Goal: Task Accomplishment & Management: Manage account settings

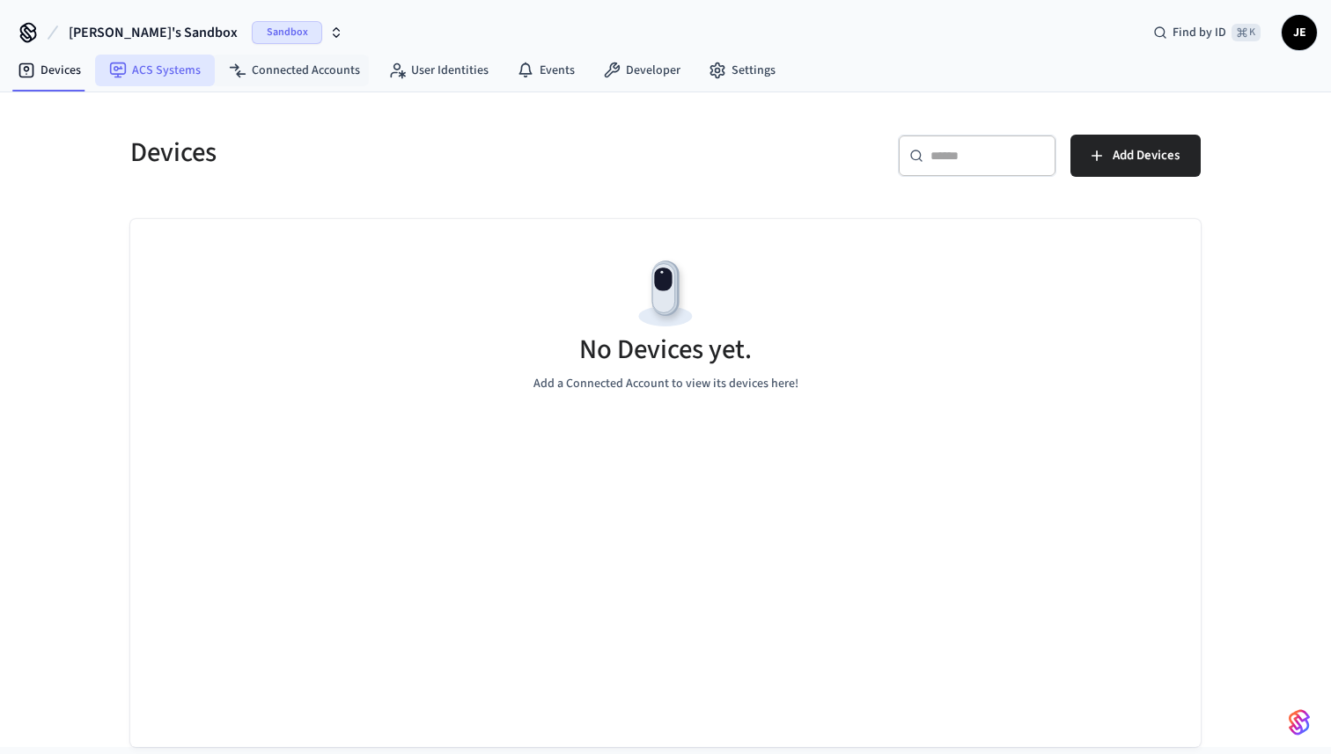
click at [202, 73] on link "ACS Systems" at bounding box center [155, 71] width 120 height 32
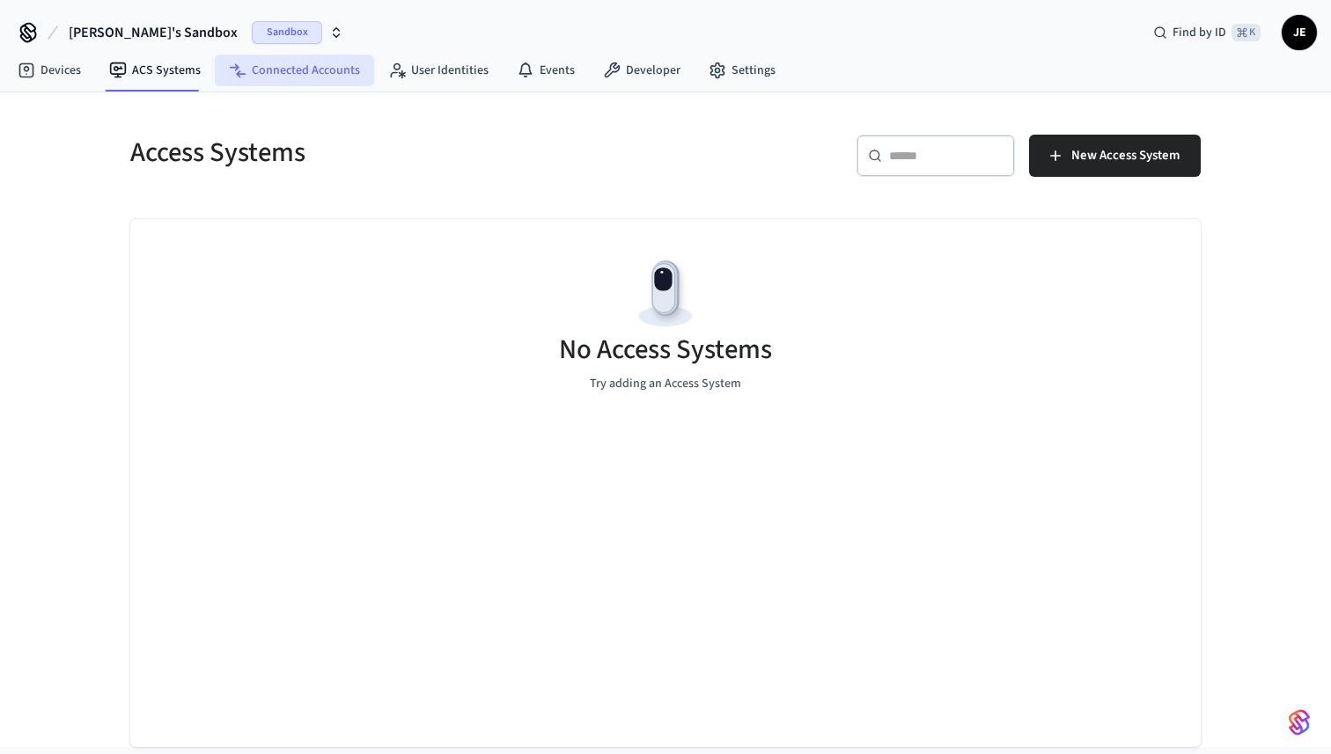
click at [287, 71] on link "Connected Accounts" at bounding box center [294, 71] width 159 height 32
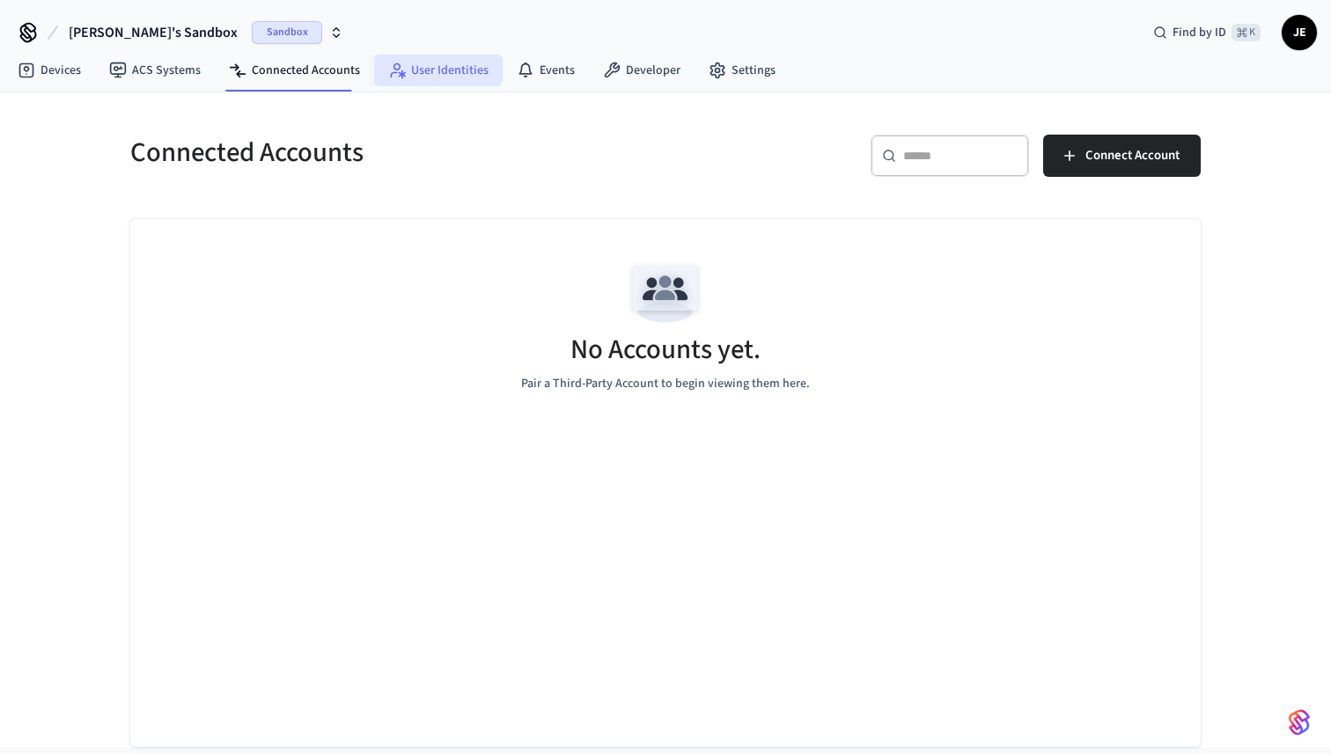
click at [419, 84] on link "User Identities" at bounding box center [438, 71] width 129 height 32
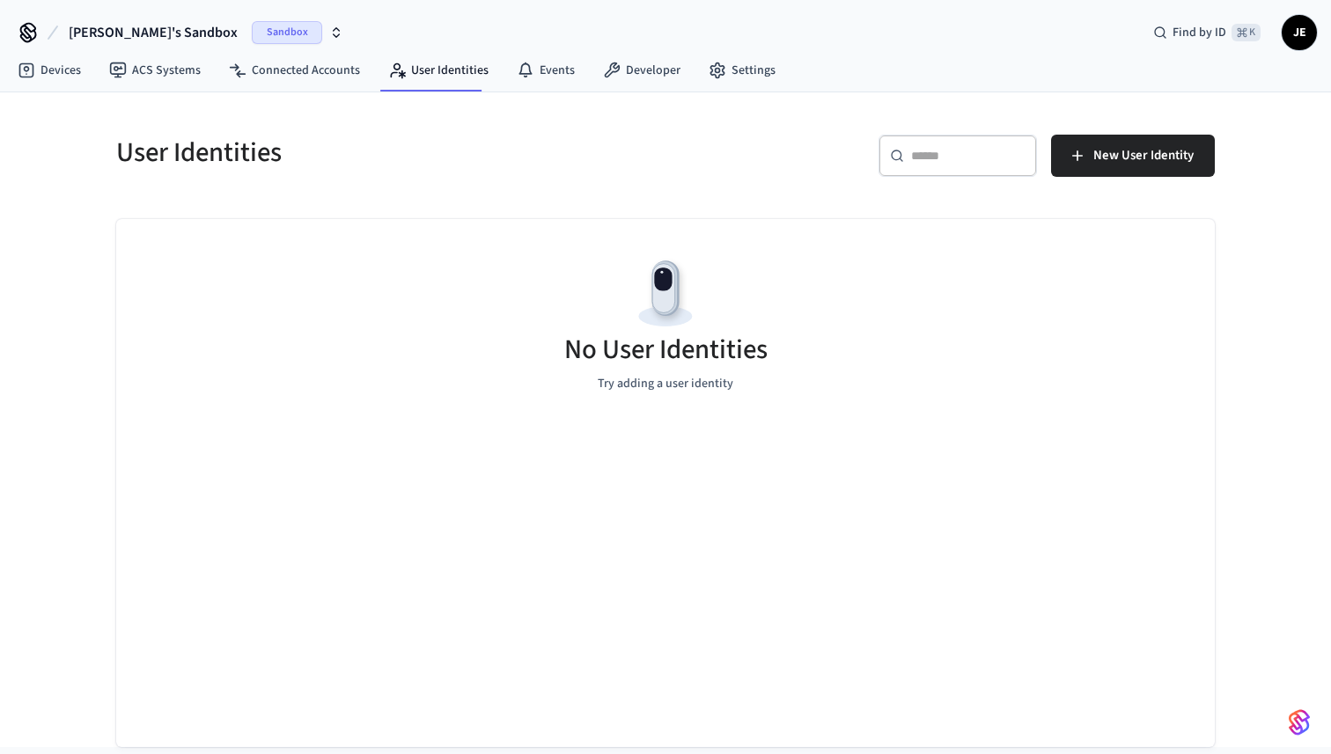
click at [252, 26] on span "Sandbox" at bounding box center [287, 32] width 70 height 23
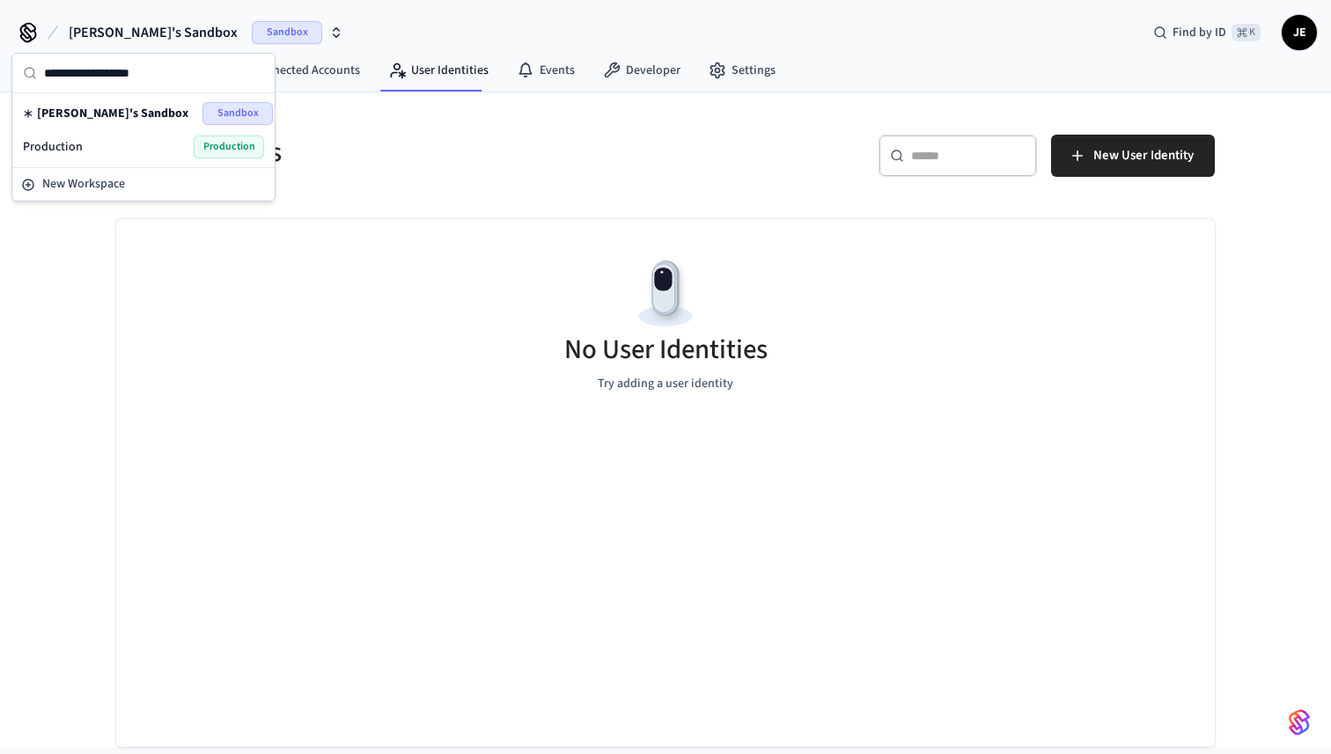
click at [180, 139] on div "Production Production" at bounding box center [143, 147] width 241 height 23
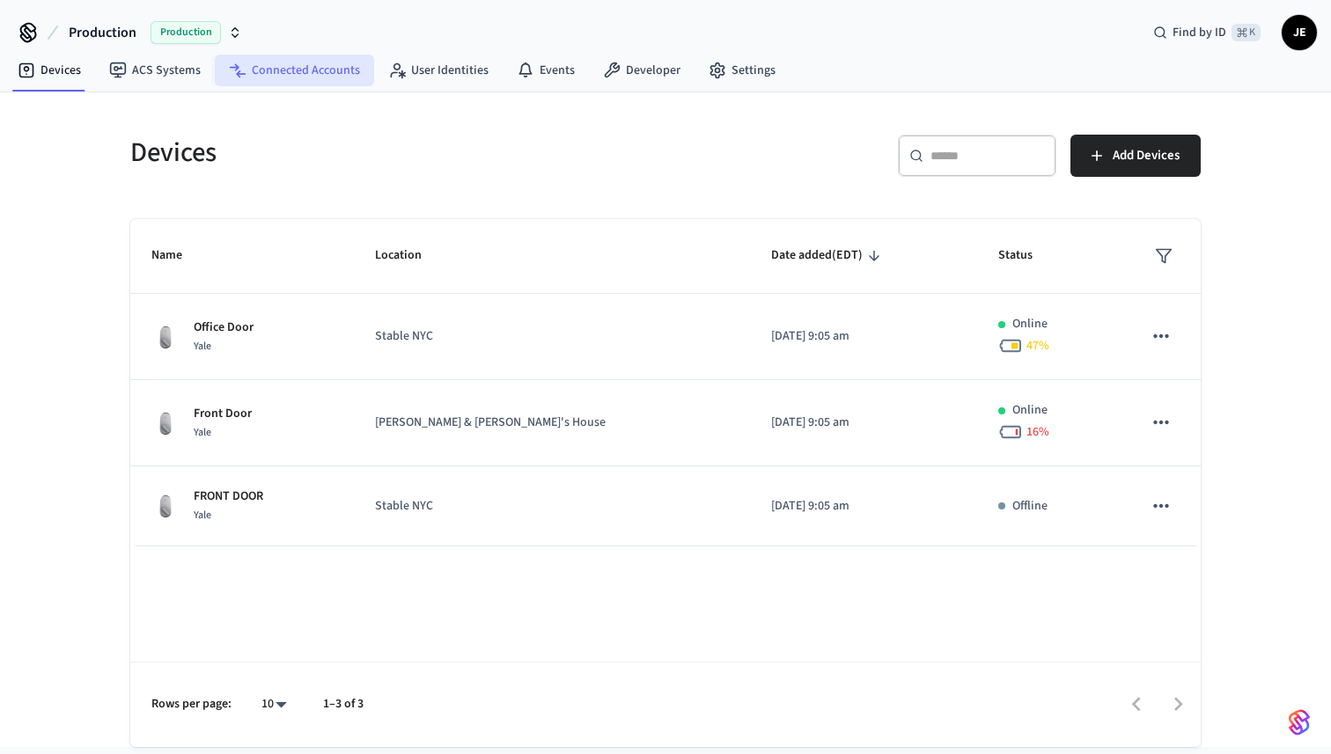
click at [305, 69] on link "Connected Accounts" at bounding box center [294, 71] width 159 height 32
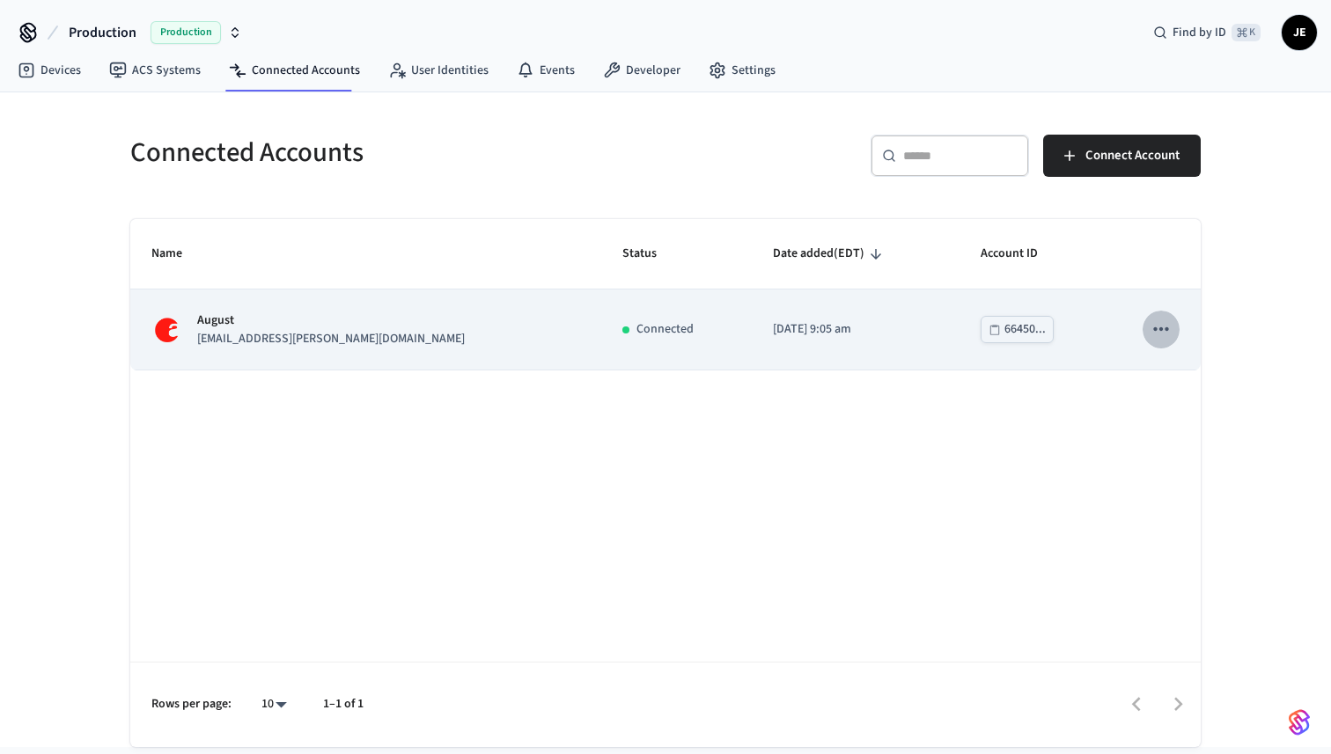
click at [1163, 335] on icon "sticky table" at bounding box center [1161, 329] width 23 height 23
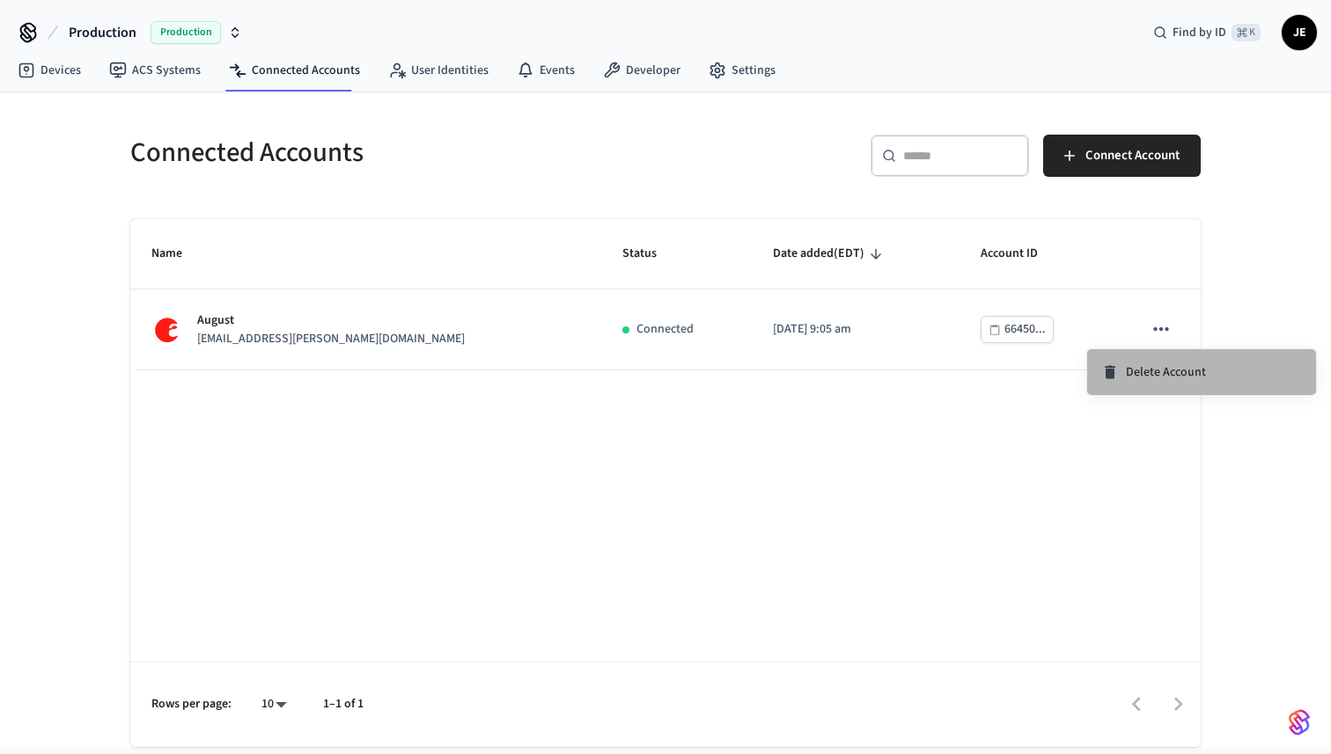
click at [1148, 383] on li "Delete Account" at bounding box center [1201, 372] width 229 height 46
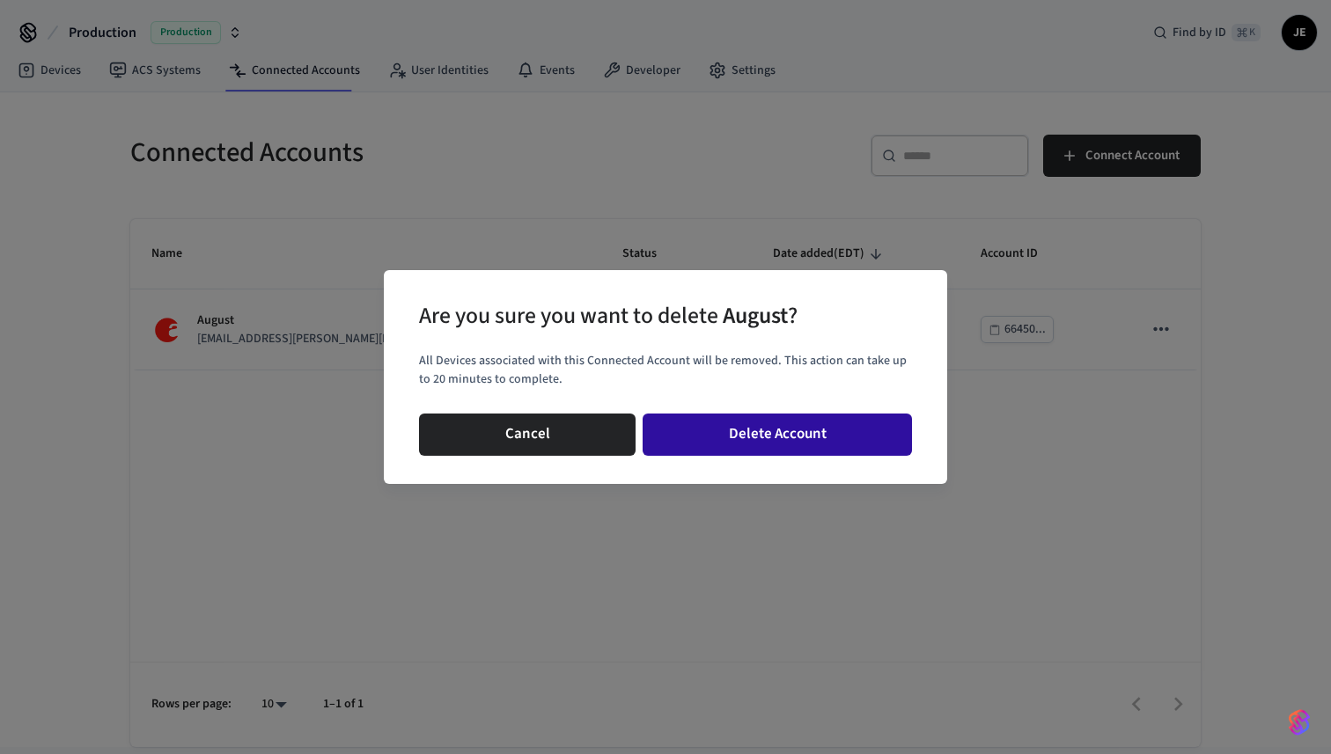
click at [818, 426] on button "Delete Account" at bounding box center [777, 435] width 269 height 42
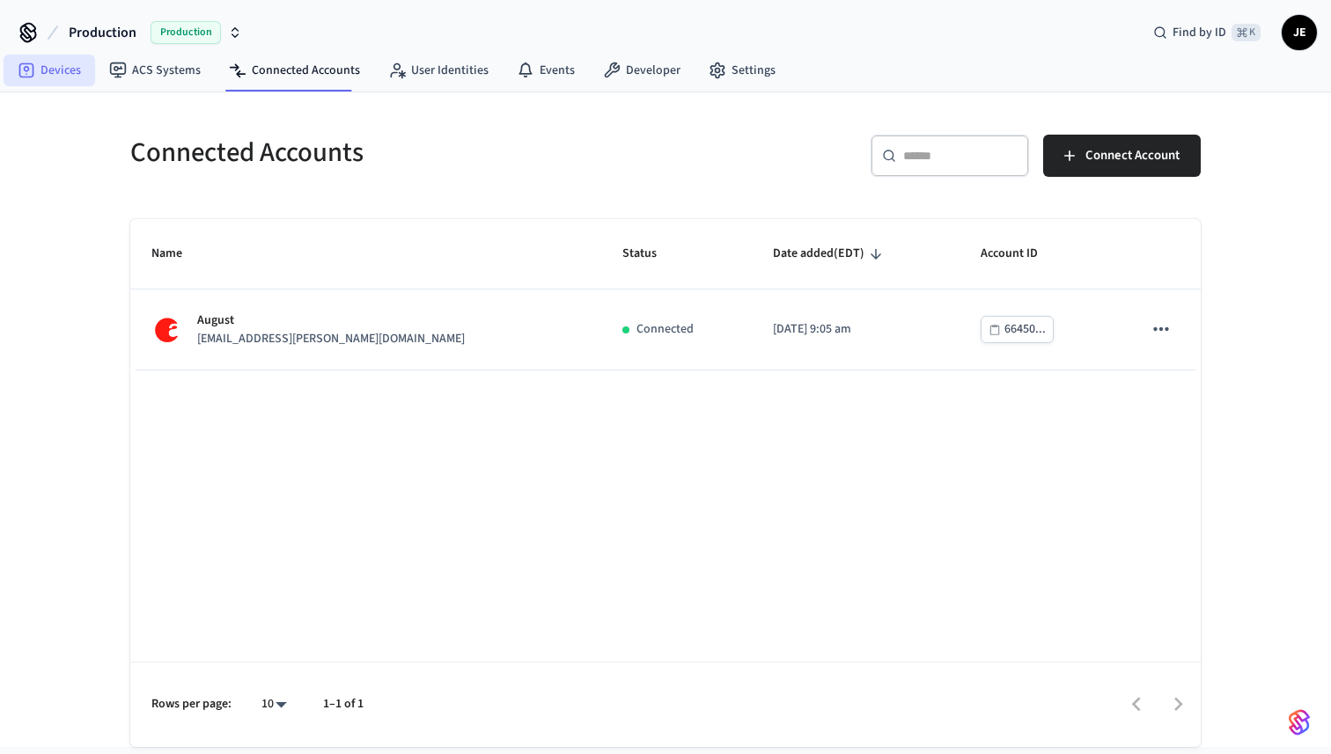
click at [61, 72] on link "Devices" at bounding box center [50, 71] width 92 height 32
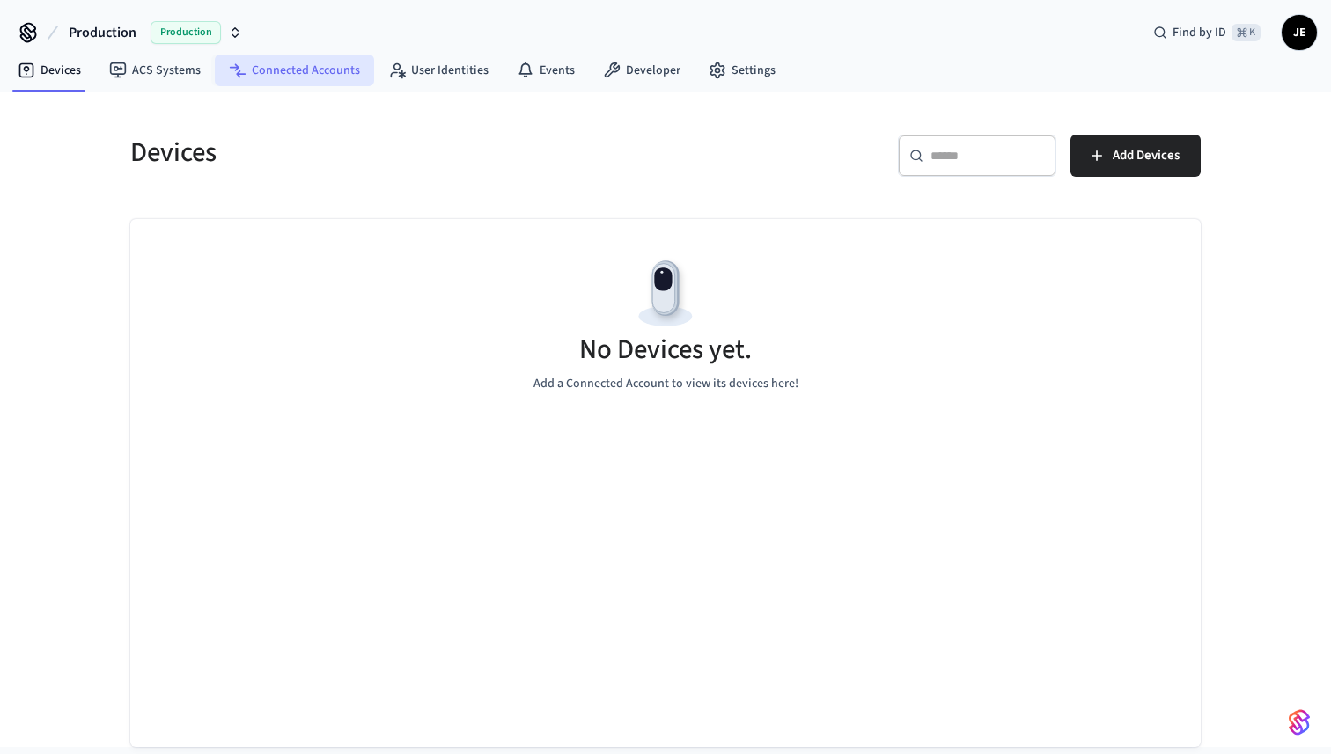
click at [315, 69] on link "Connected Accounts" at bounding box center [294, 71] width 159 height 32
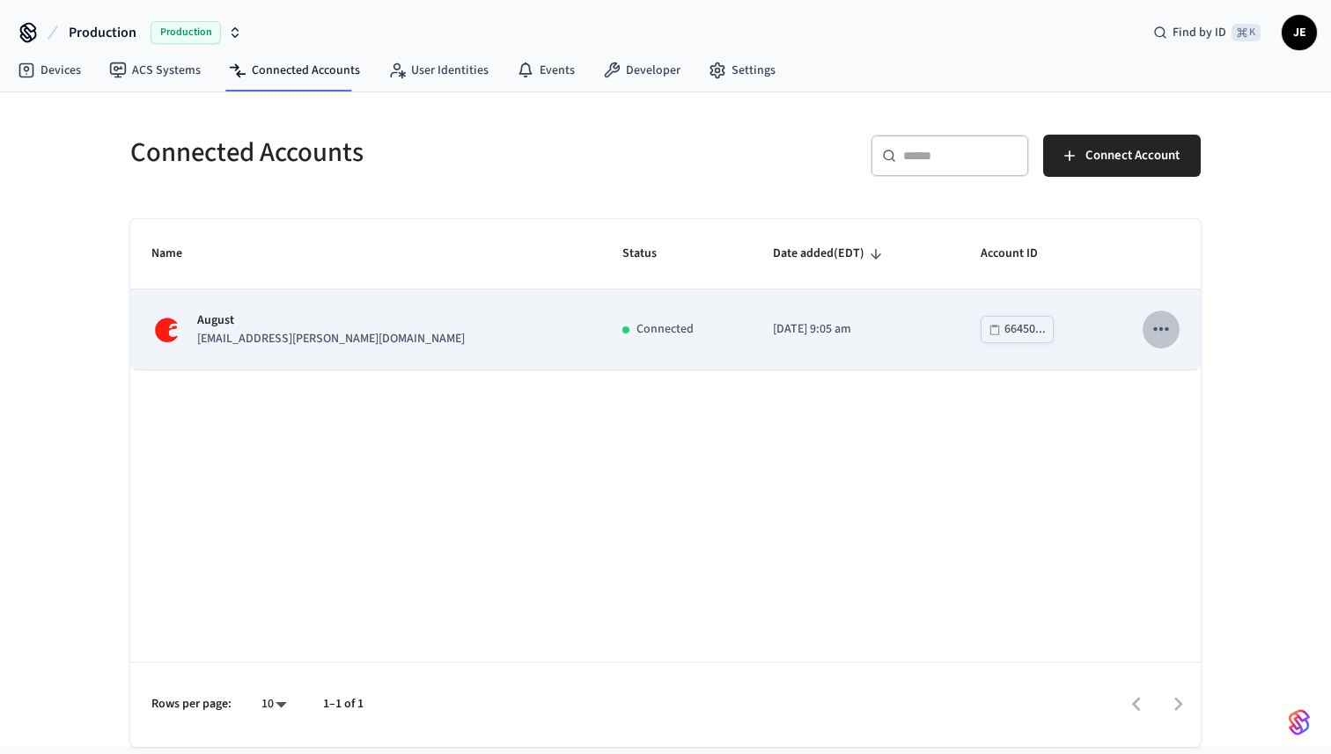
click at [1154, 329] on icon "sticky table" at bounding box center [1160, 329] width 15 height 4
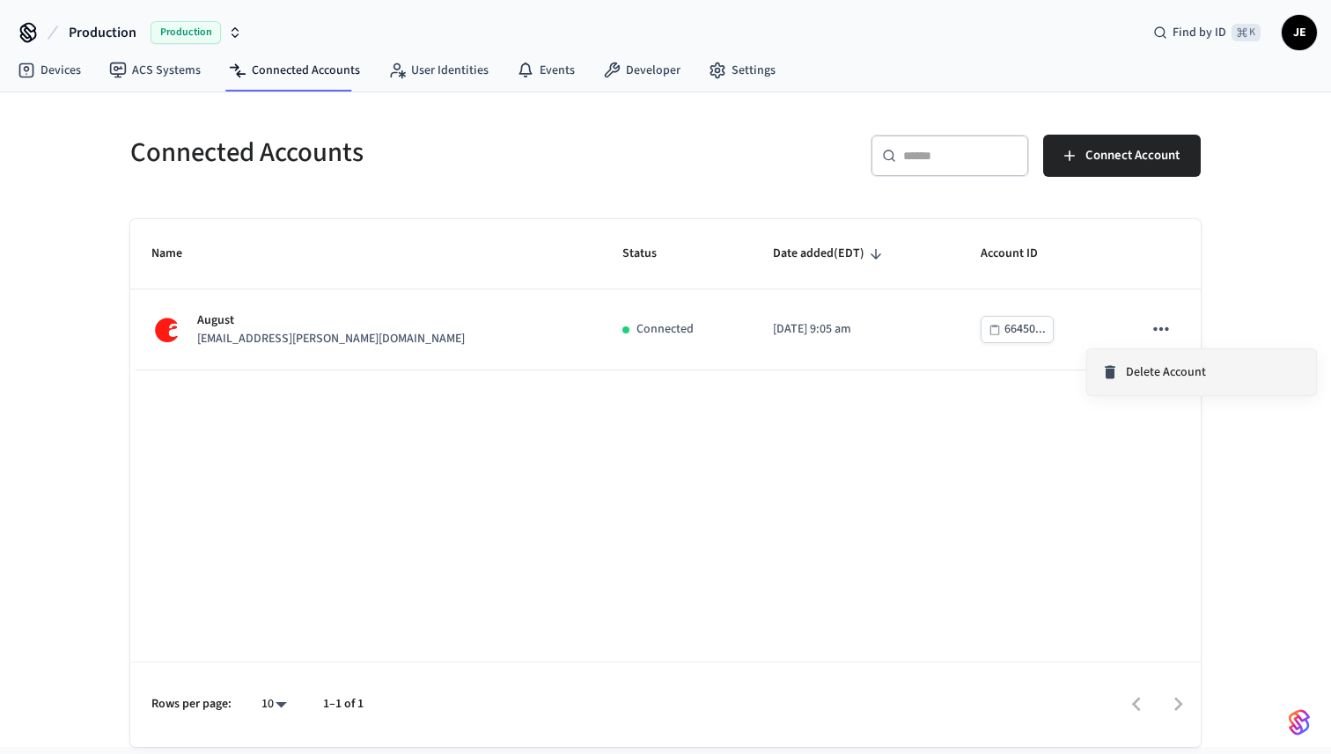
click at [1157, 385] on li "Delete Account" at bounding box center [1201, 372] width 229 height 46
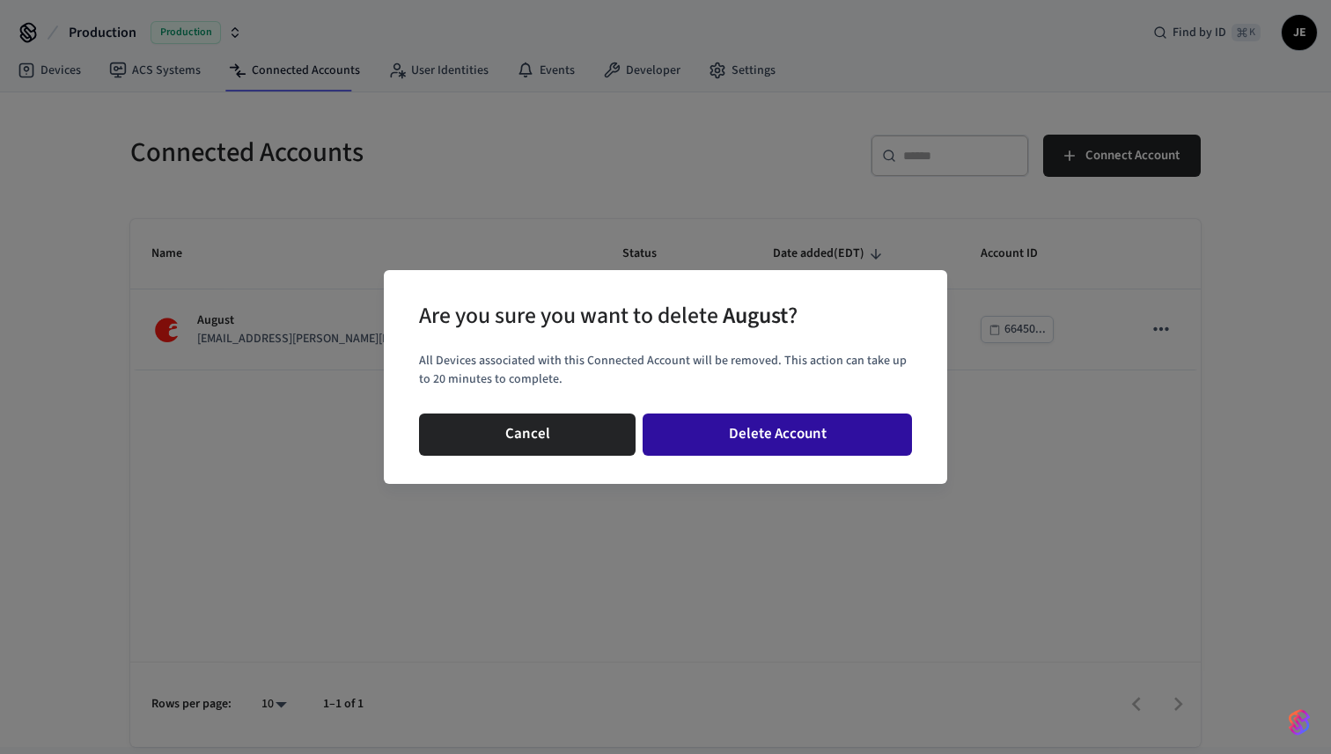
click at [790, 434] on button "Delete Account" at bounding box center [777, 435] width 269 height 42
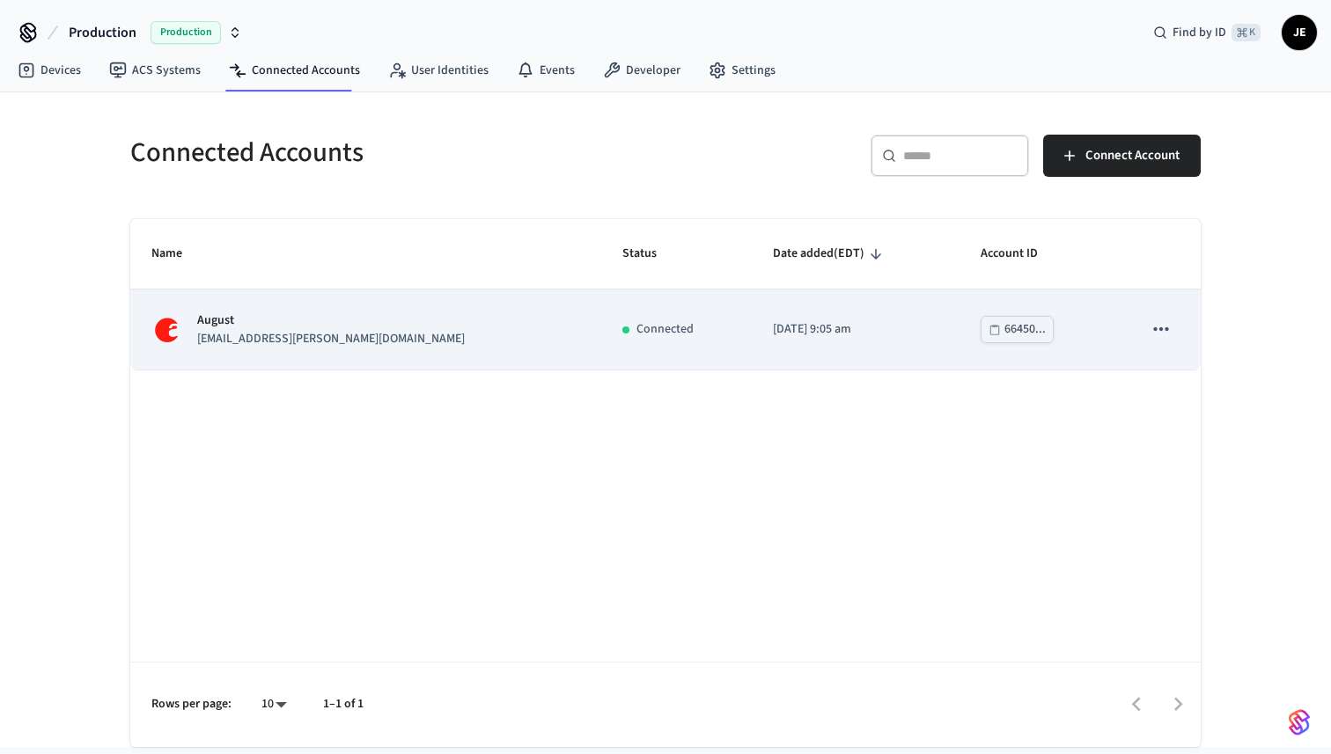
click at [1161, 329] on icon "sticky table" at bounding box center [1160, 329] width 15 height 4
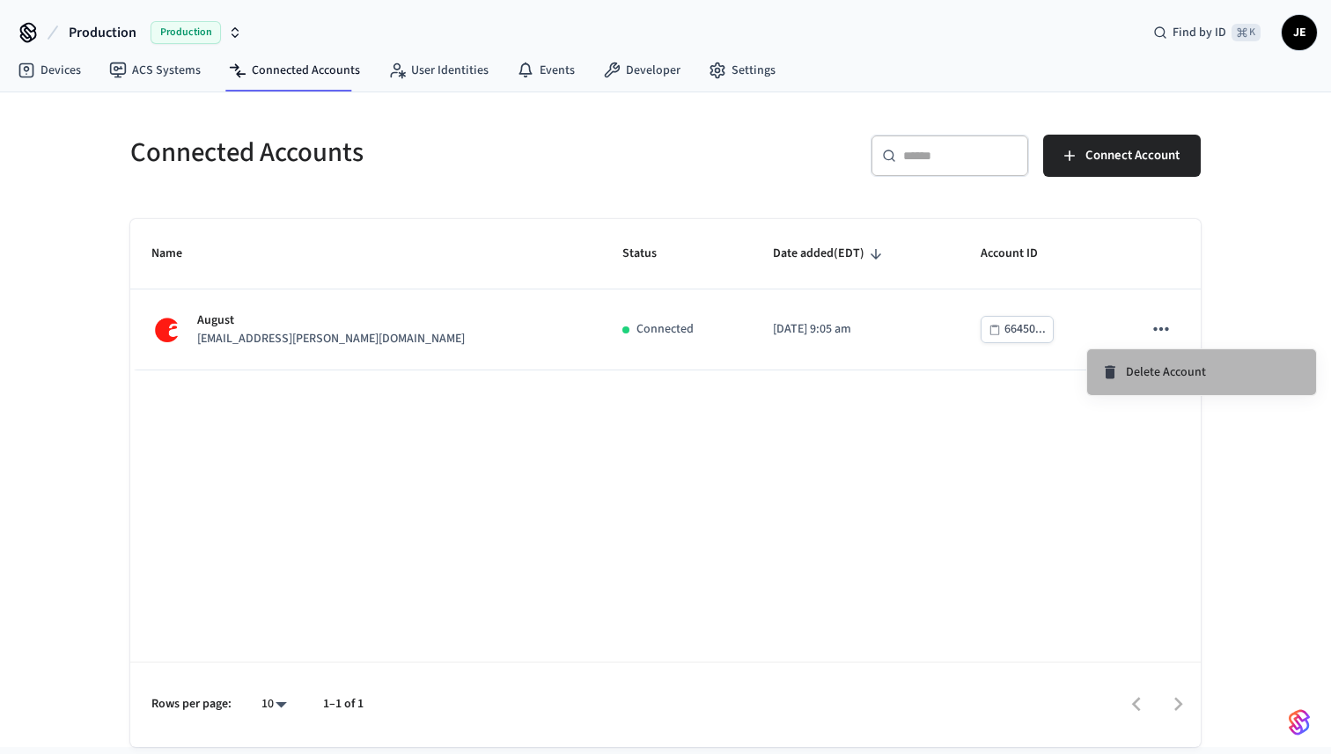
click at [1128, 375] on span "Delete Account" at bounding box center [1166, 373] width 80 height 18
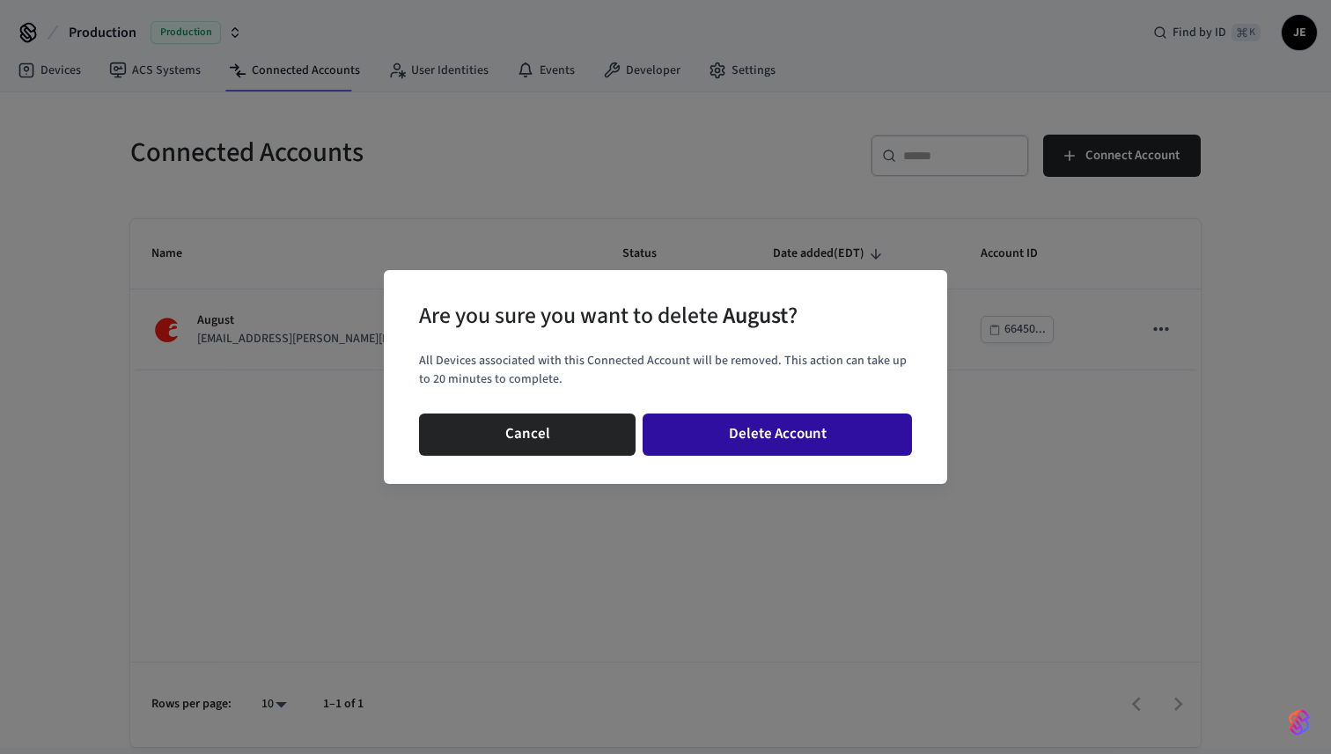
click at [739, 445] on button "Delete Account" at bounding box center [777, 435] width 269 height 42
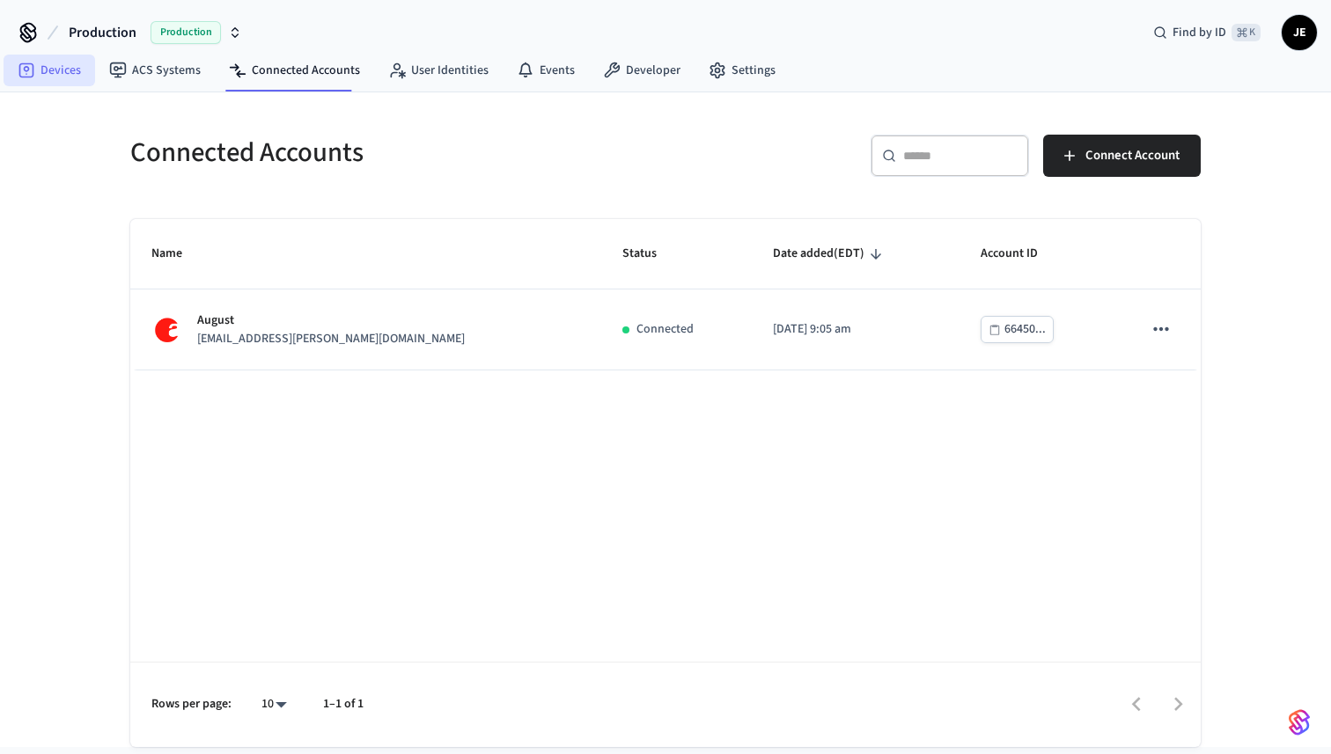
click at [68, 70] on link "Devices" at bounding box center [50, 71] width 92 height 32
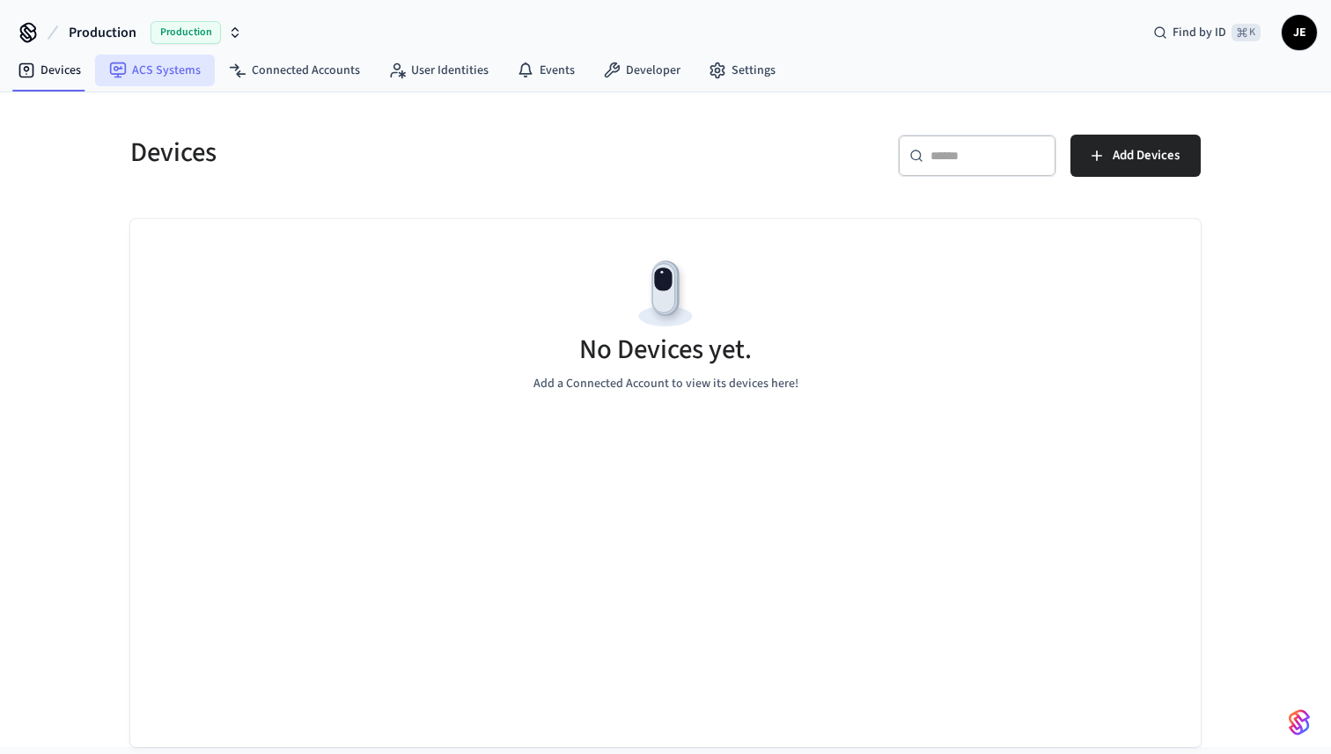
click at [154, 70] on link "ACS Systems" at bounding box center [155, 71] width 120 height 32
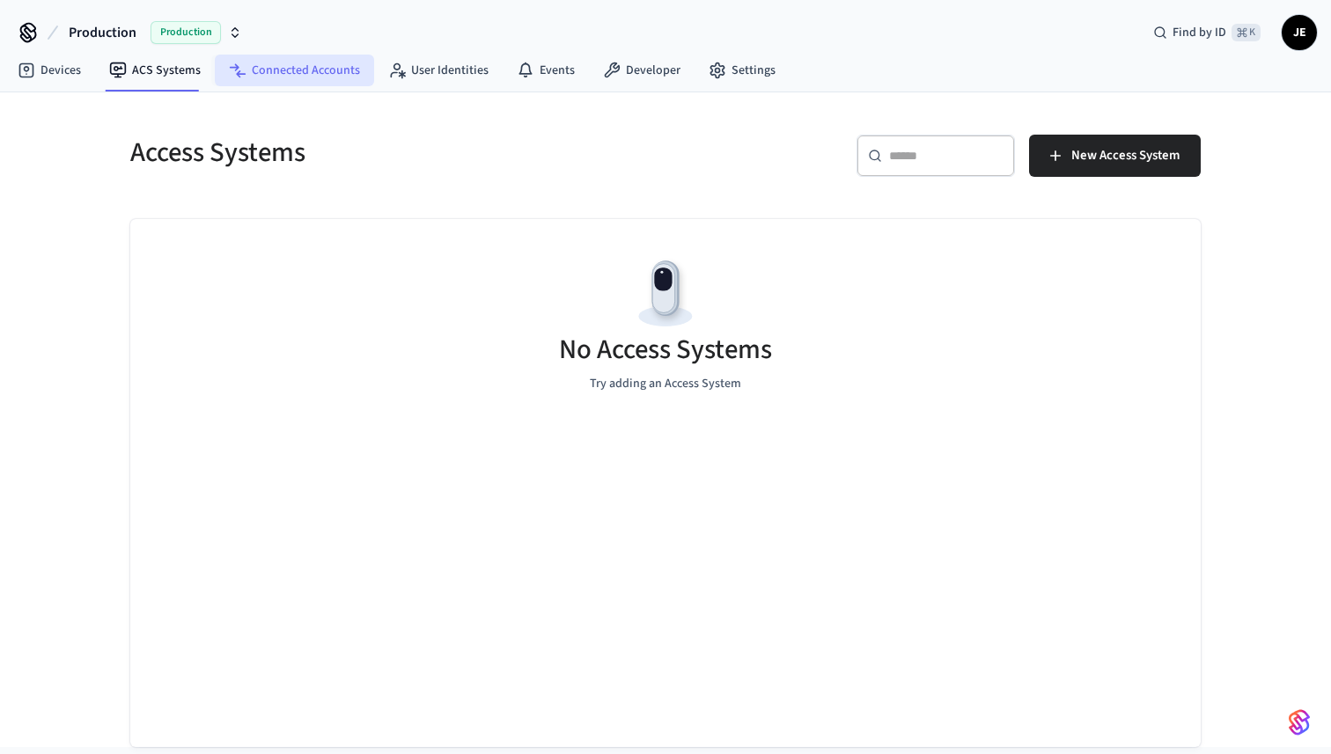
click at [305, 62] on link "Connected Accounts" at bounding box center [294, 71] width 159 height 32
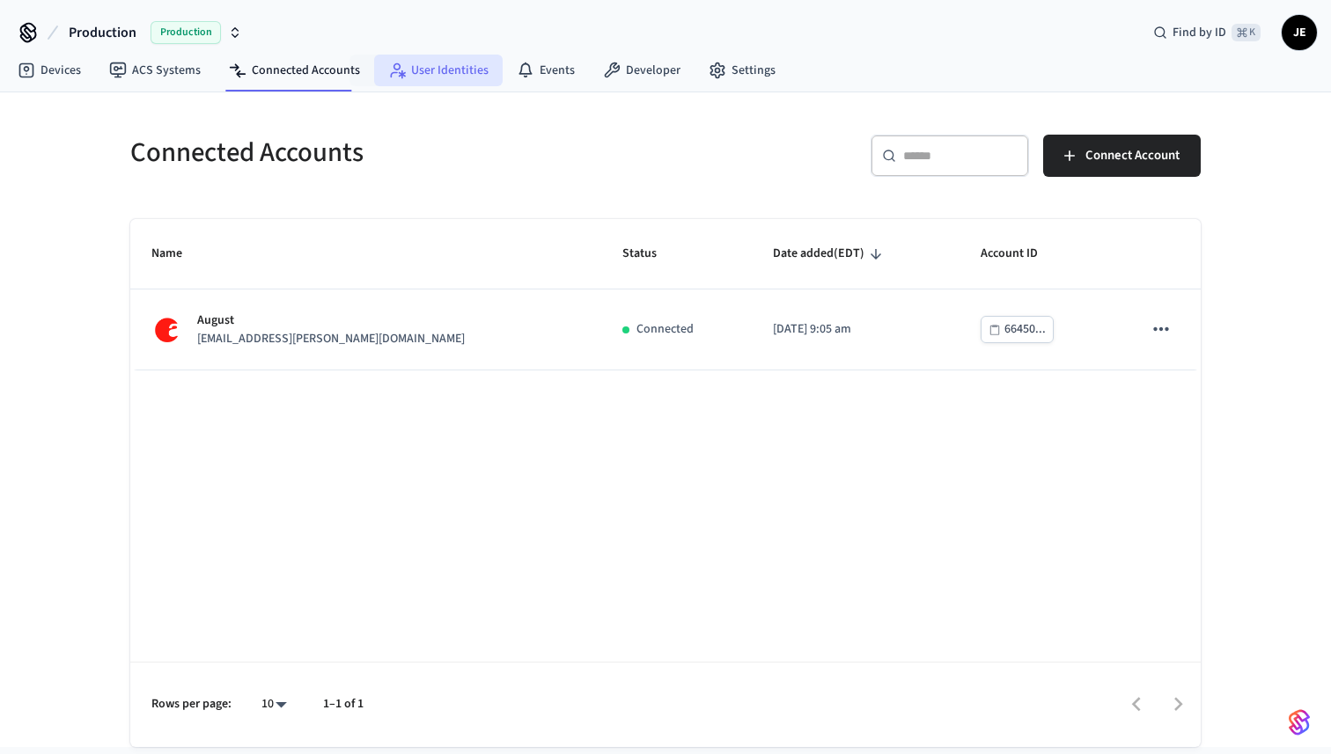
click at [400, 73] on link "User Identities" at bounding box center [438, 71] width 129 height 32
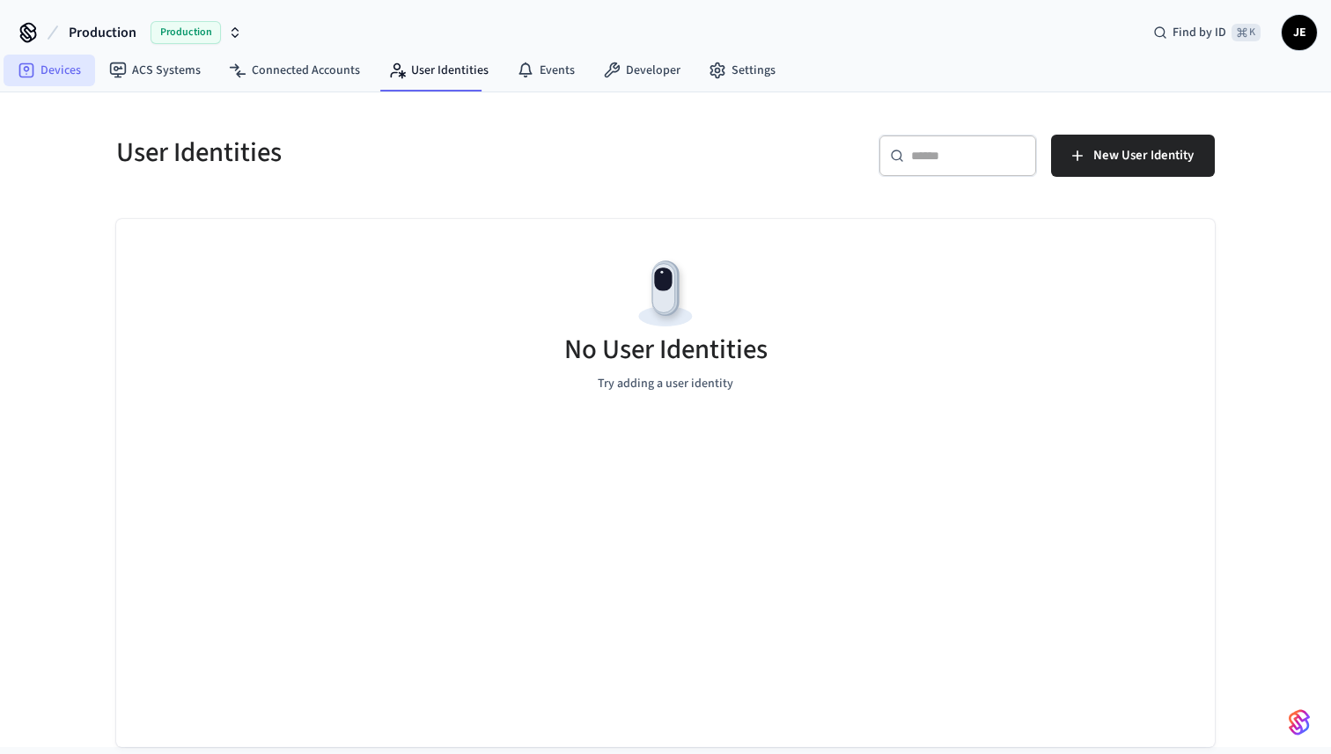
click at [33, 72] on icon at bounding box center [26, 70] width 15 height 15
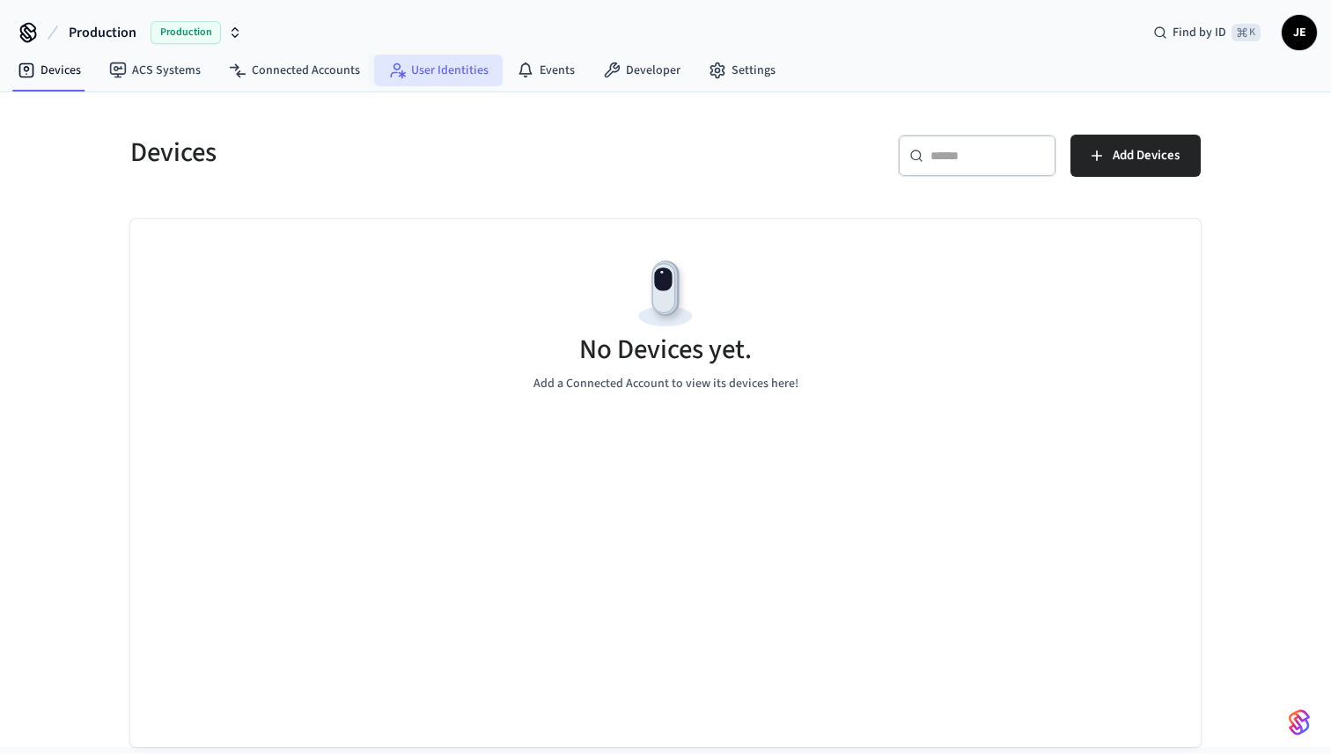
click at [416, 75] on link "User Identities" at bounding box center [438, 71] width 129 height 32
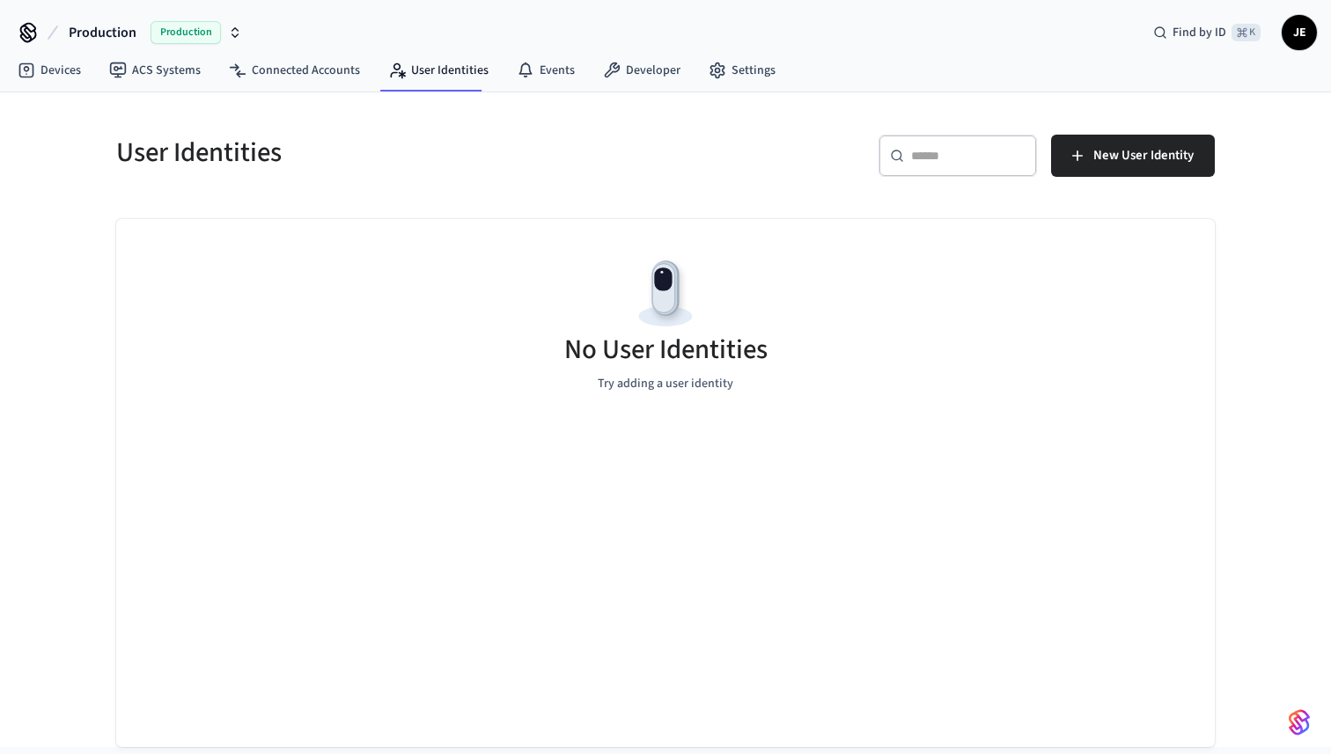
click at [1103, 131] on div "​ ​ New User Identity" at bounding box center [935, 152] width 560 height 77
click at [1107, 156] on span "New User Identity" at bounding box center [1143, 155] width 100 height 23
click at [730, 80] on link "Settings" at bounding box center [742, 71] width 95 height 32
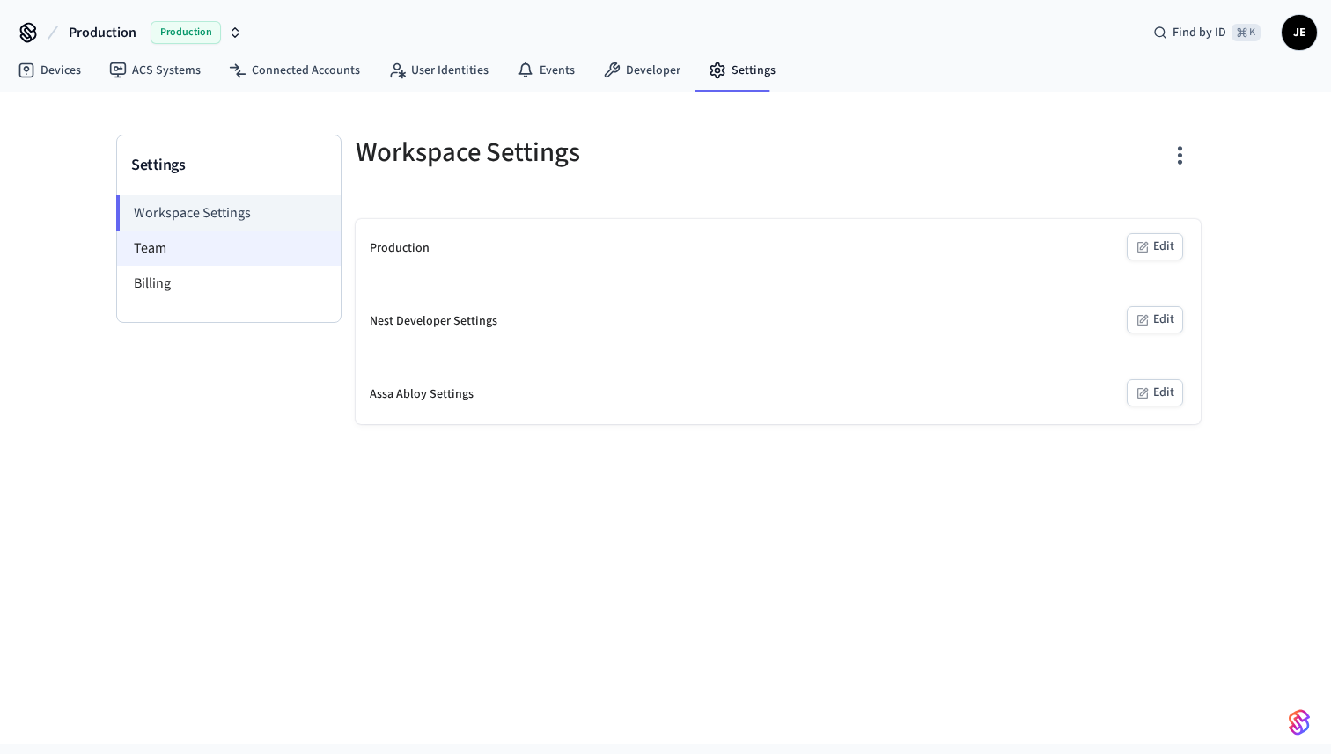
click at [261, 236] on li "Team" at bounding box center [229, 248] width 224 height 35
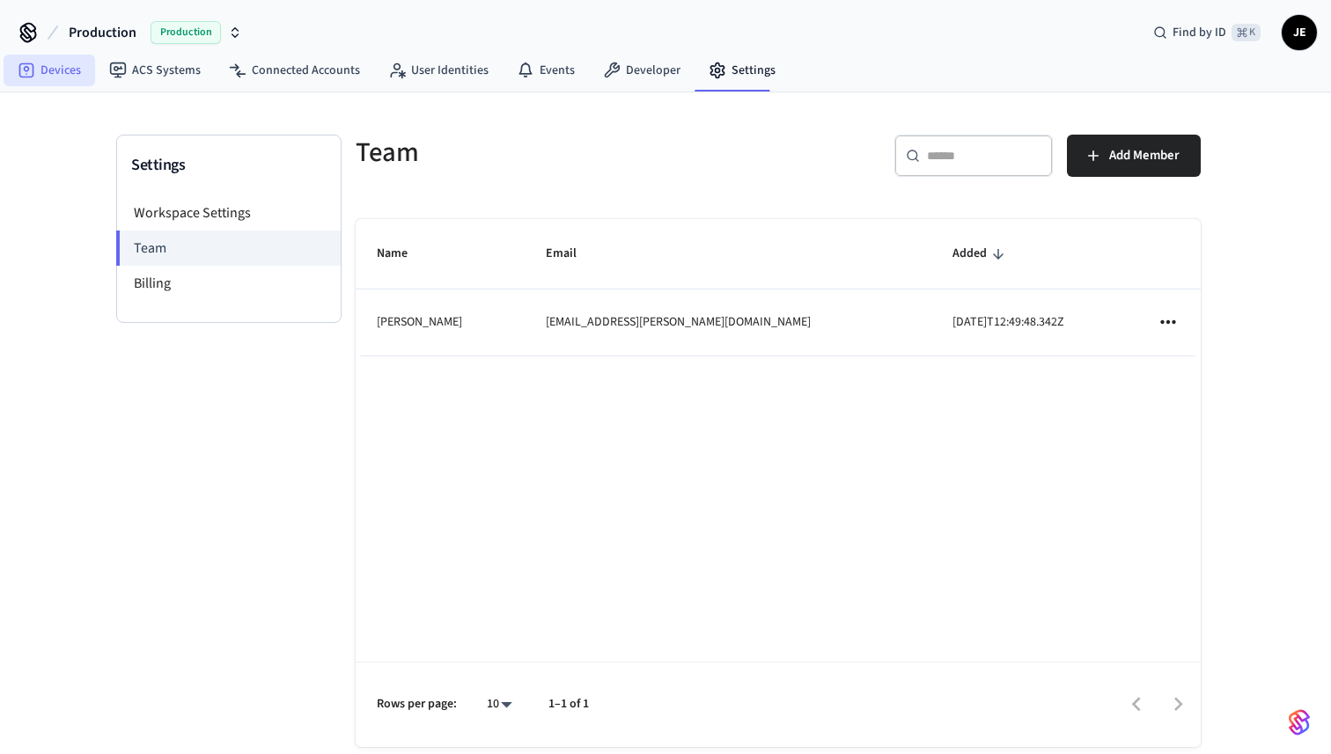
click at [47, 77] on link "Devices" at bounding box center [50, 71] width 92 height 32
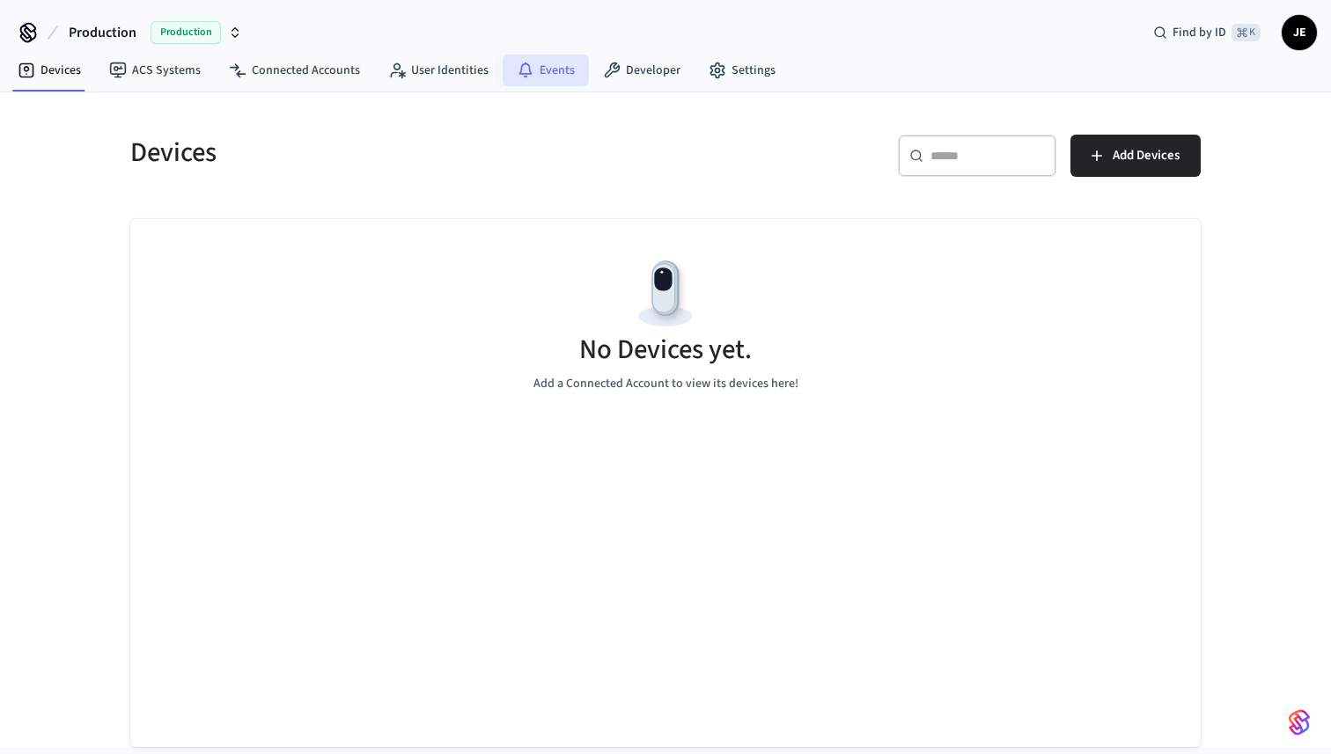
click at [576, 71] on link "Events" at bounding box center [546, 71] width 86 height 32
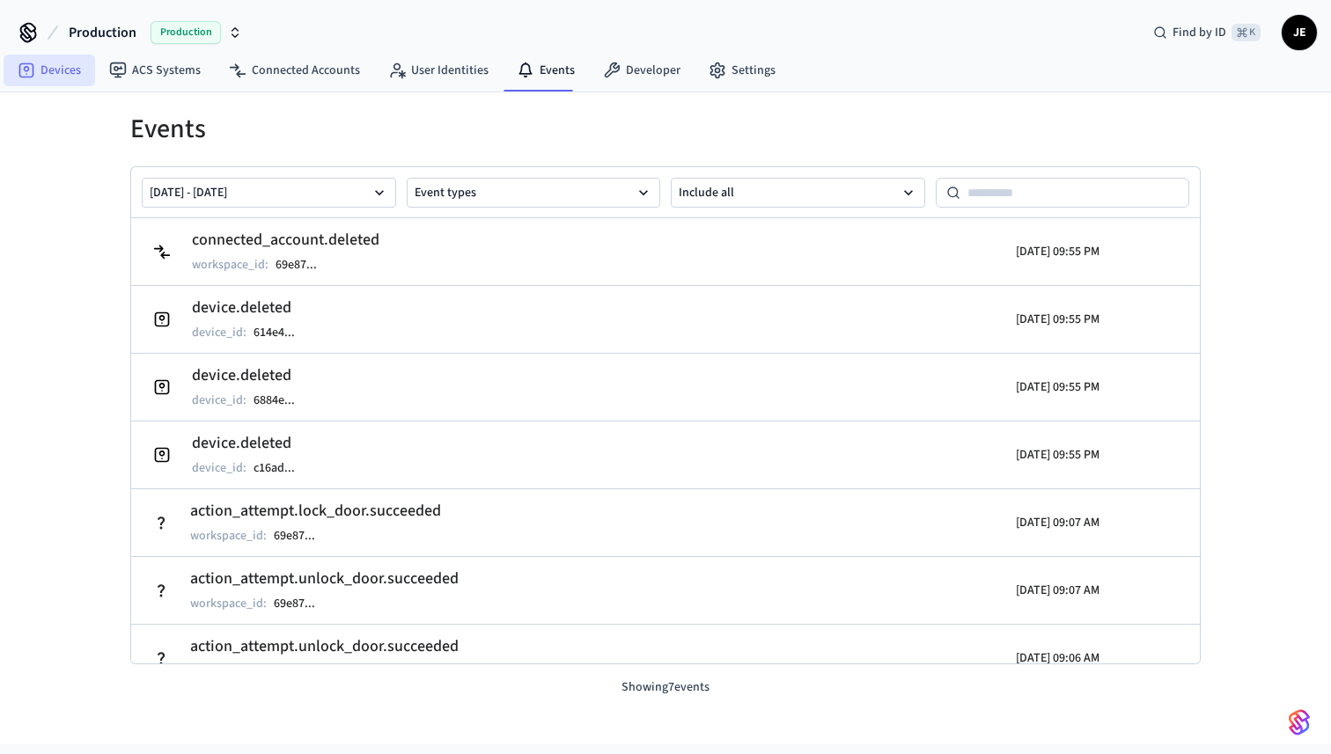
click at [88, 70] on link "Devices" at bounding box center [50, 71] width 92 height 32
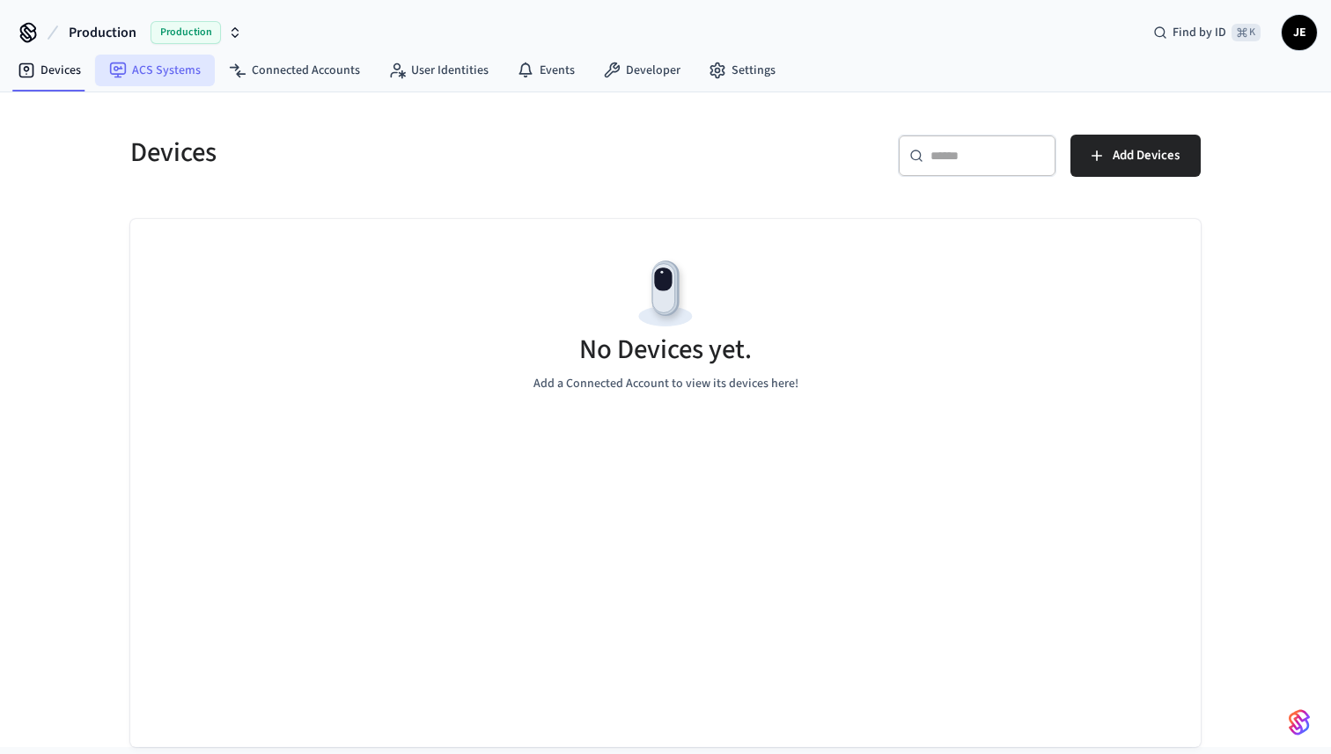
click at [159, 68] on link "ACS Systems" at bounding box center [155, 71] width 120 height 32
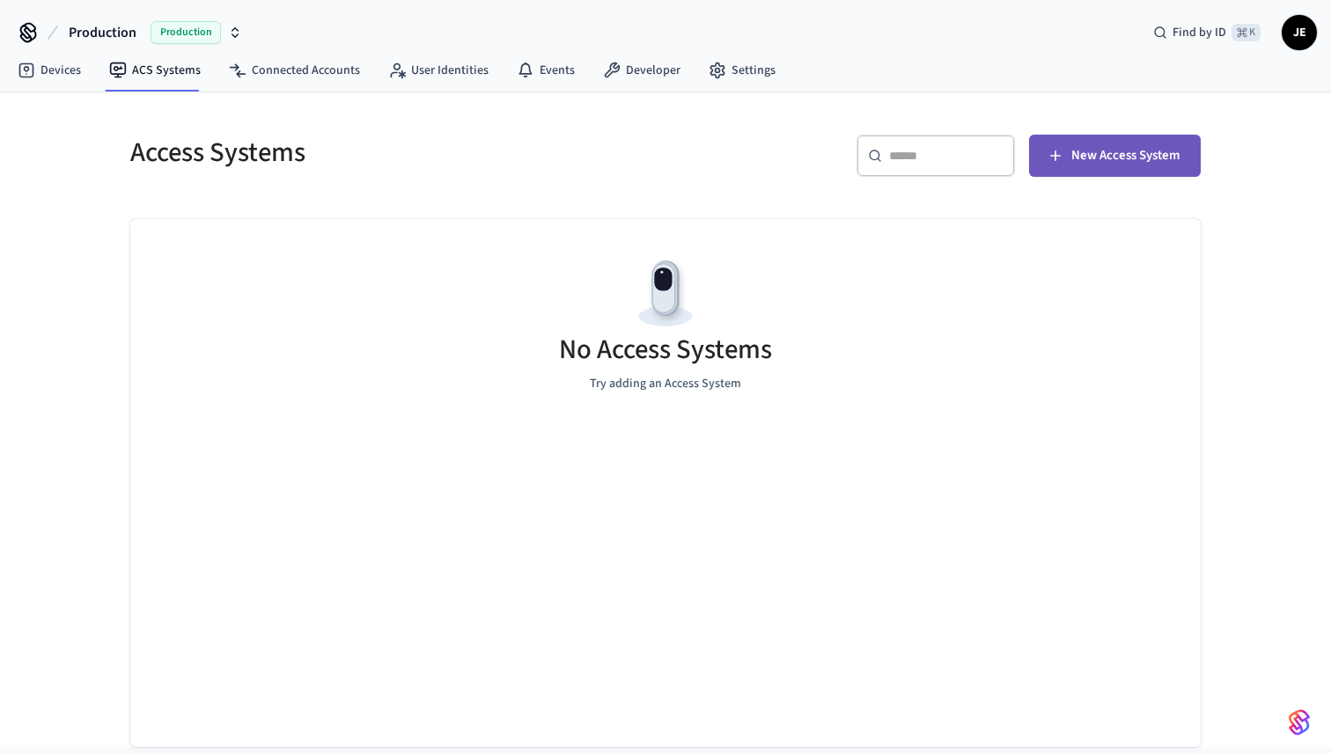
click at [1096, 151] on span "New Access System" at bounding box center [1125, 155] width 108 height 23
click at [721, 70] on link "Settings" at bounding box center [742, 71] width 95 height 32
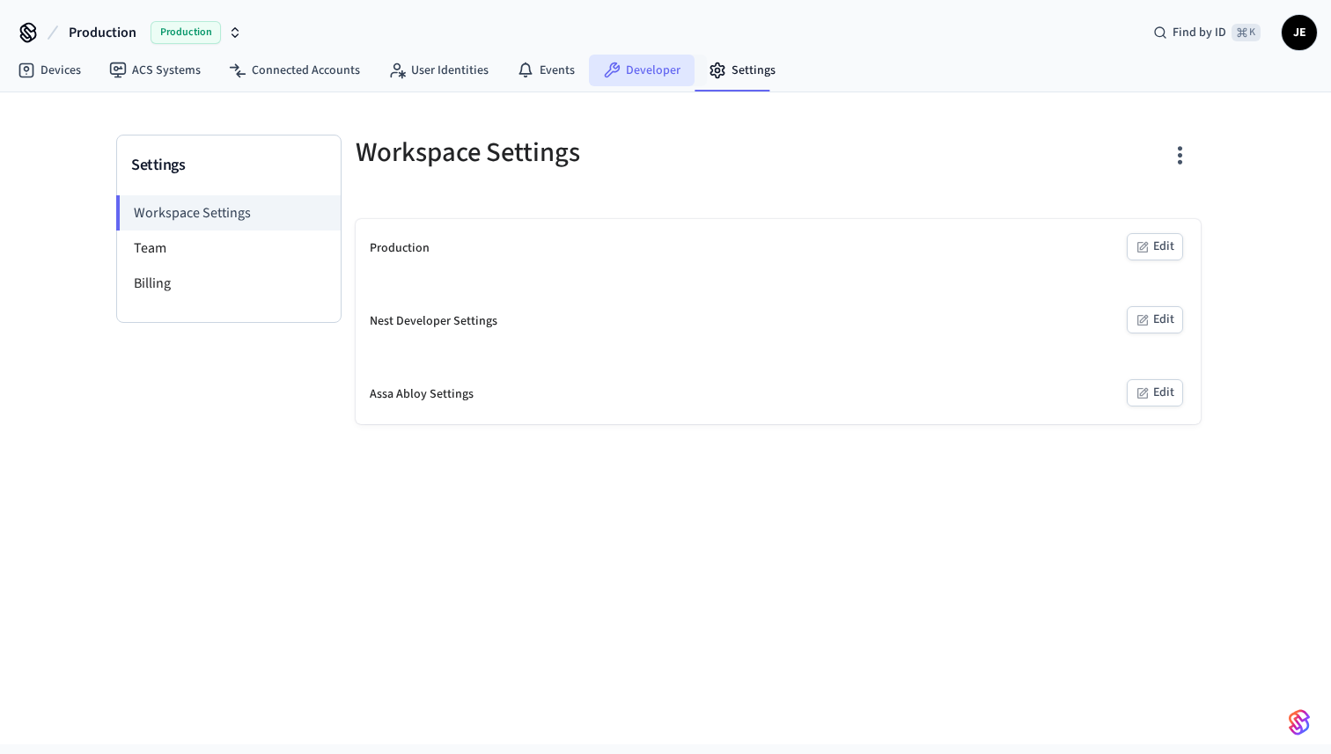
click at [625, 70] on link "Developer" at bounding box center [642, 71] width 106 height 32
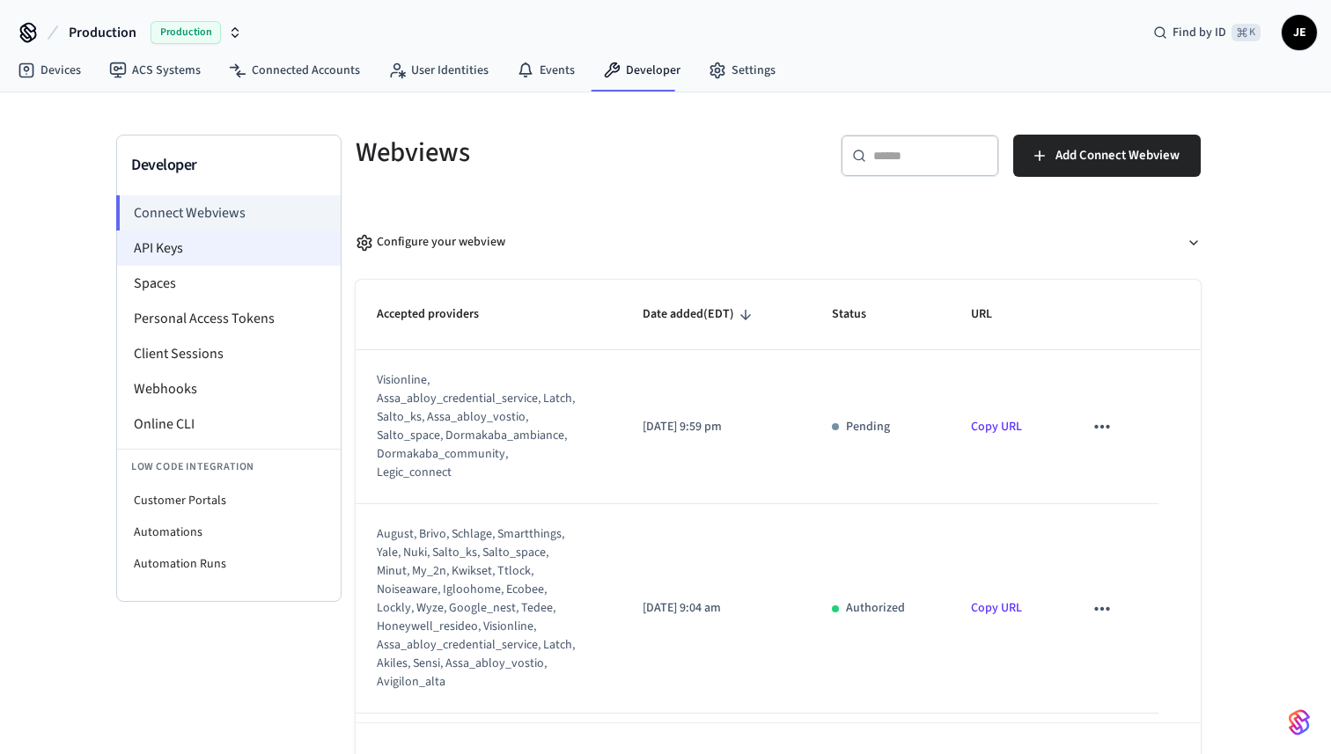
click at [242, 241] on li "API Keys" at bounding box center [229, 248] width 224 height 35
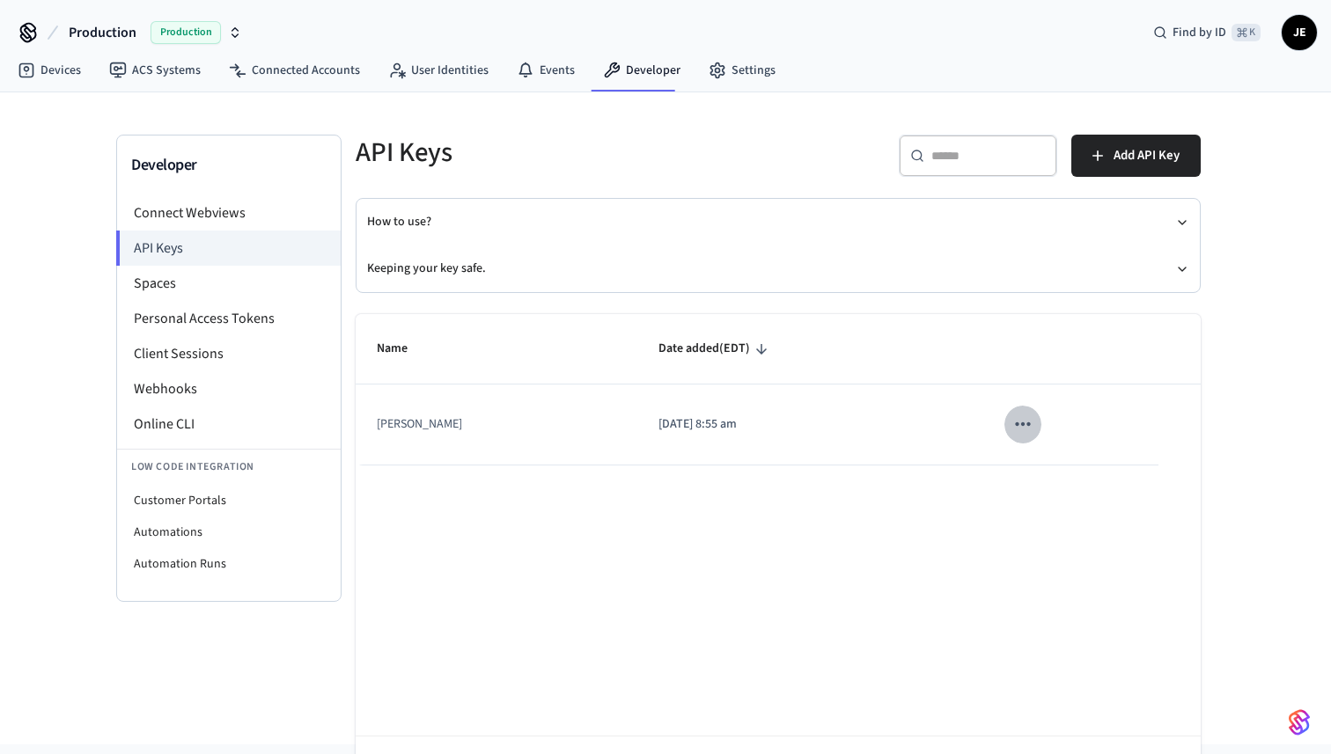
click at [1017, 425] on icon "sticky table" at bounding box center [1022, 424] width 23 height 23
click at [1041, 551] on li "Delete" at bounding box center [1051, 541] width 84 height 55
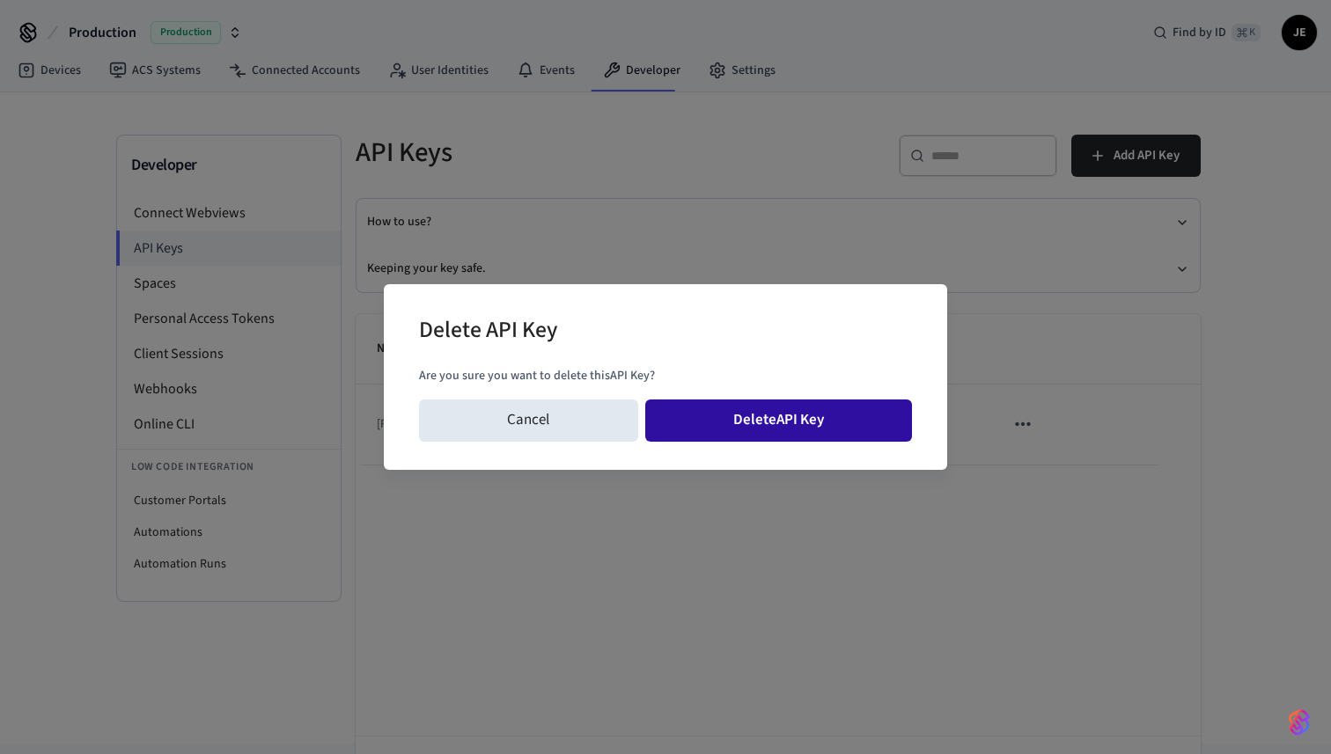
click at [866, 419] on button "Delete API Key" at bounding box center [779, 421] width 268 height 42
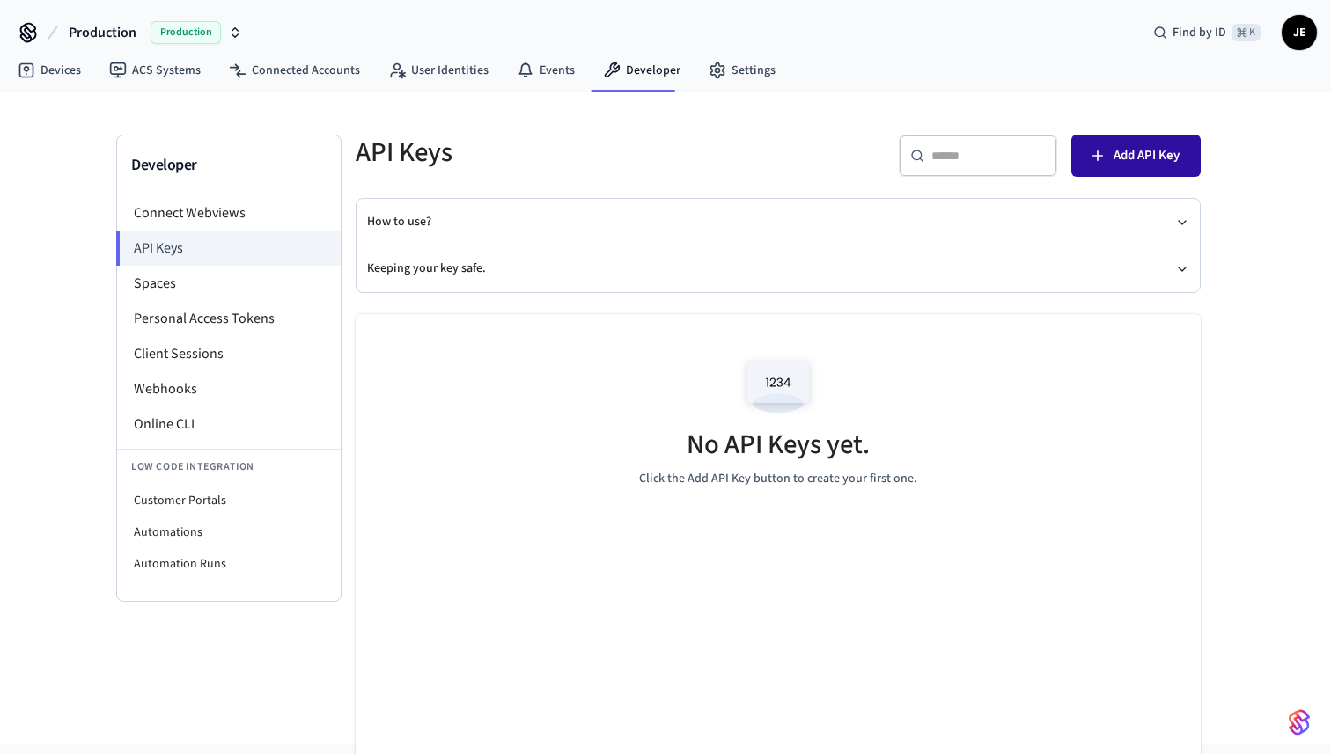
click at [1175, 152] on span "Add API Key" at bounding box center [1147, 155] width 66 height 23
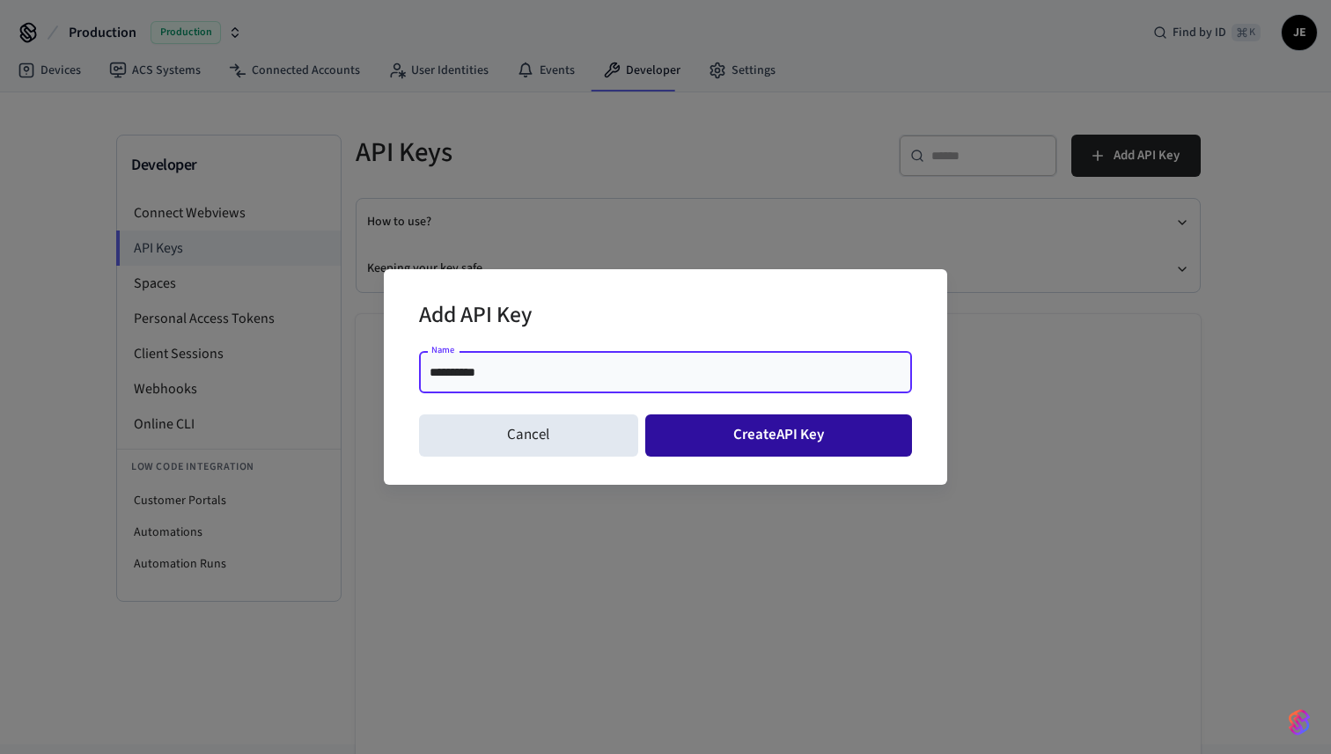
type input "**********"
click at [783, 419] on button "Create API Key" at bounding box center [779, 436] width 268 height 42
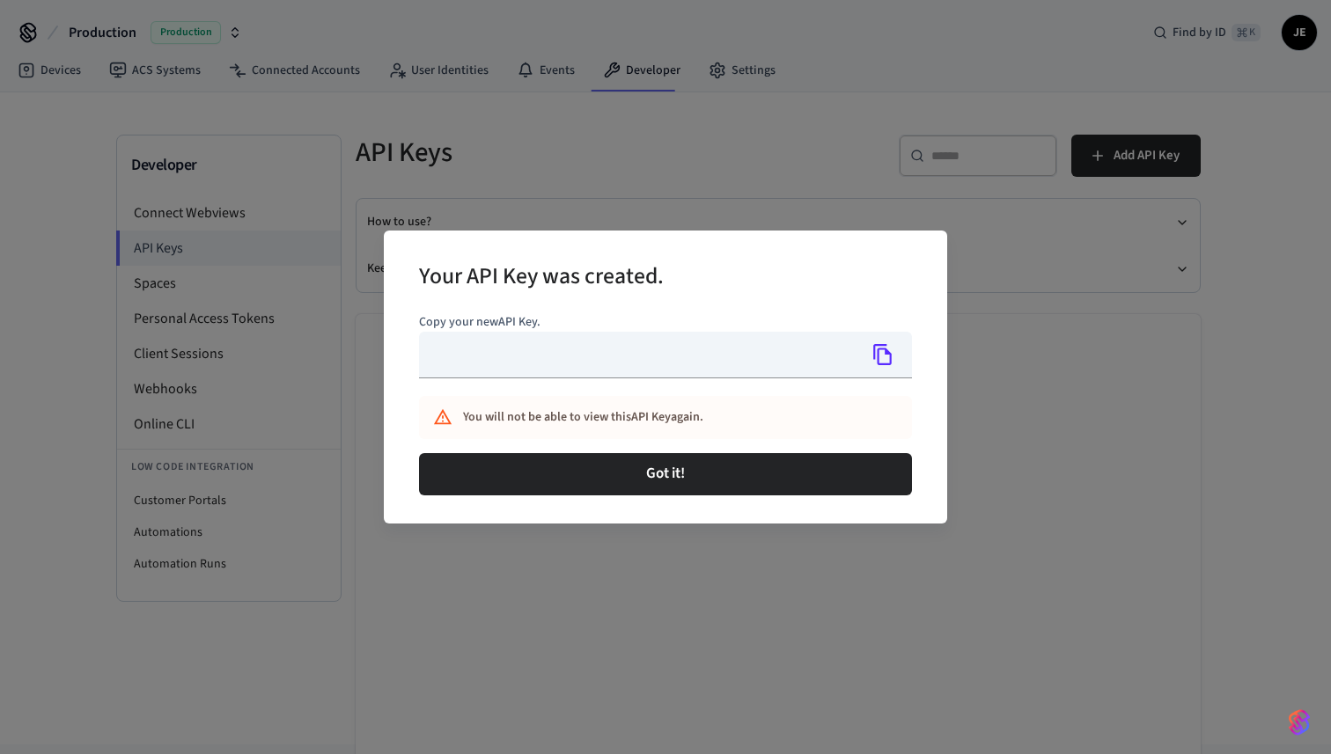
type input "**********"
click at [882, 363] on icon "Copy" at bounding box center [883, 354] width 23 height 23
click at [567, 177] on div "**********" at bounding box center [665, 377] width 1331 height 754
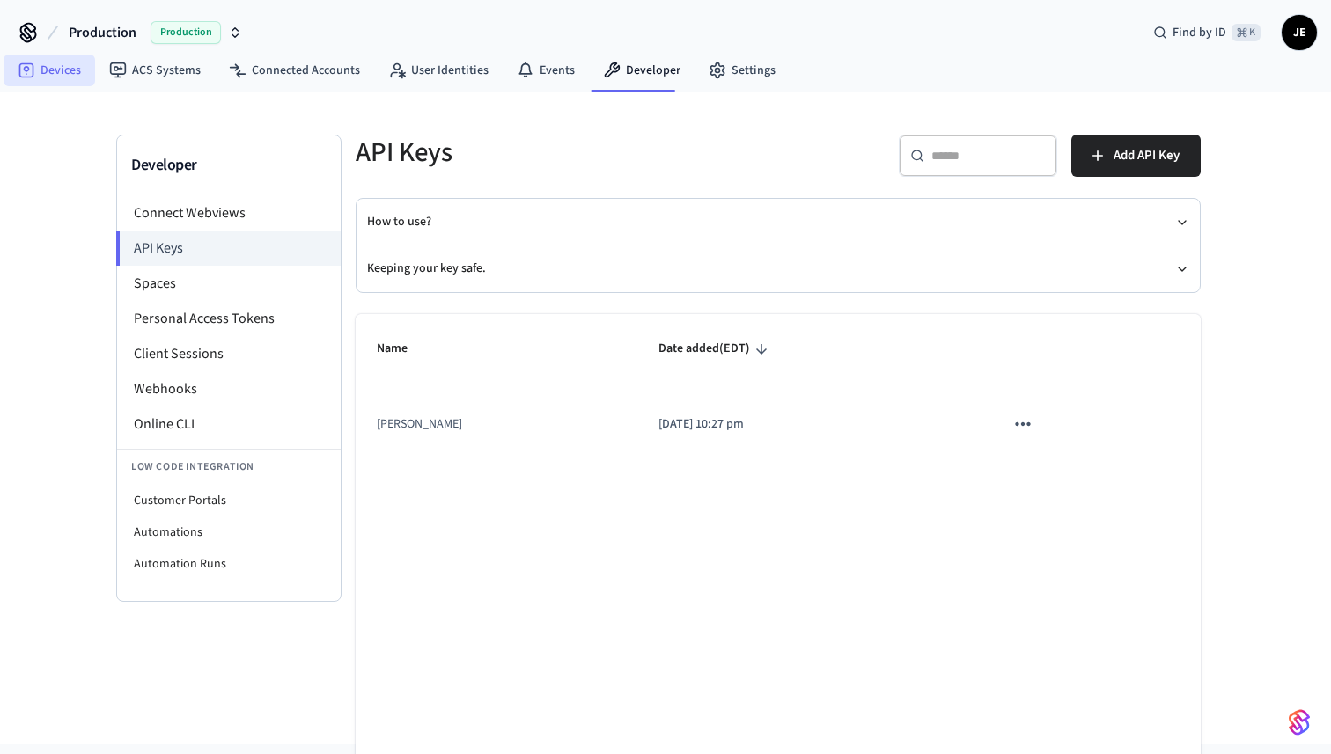
click at [58, 63] on link "Devices" at bounding box center [50, 71] width 92 height 32
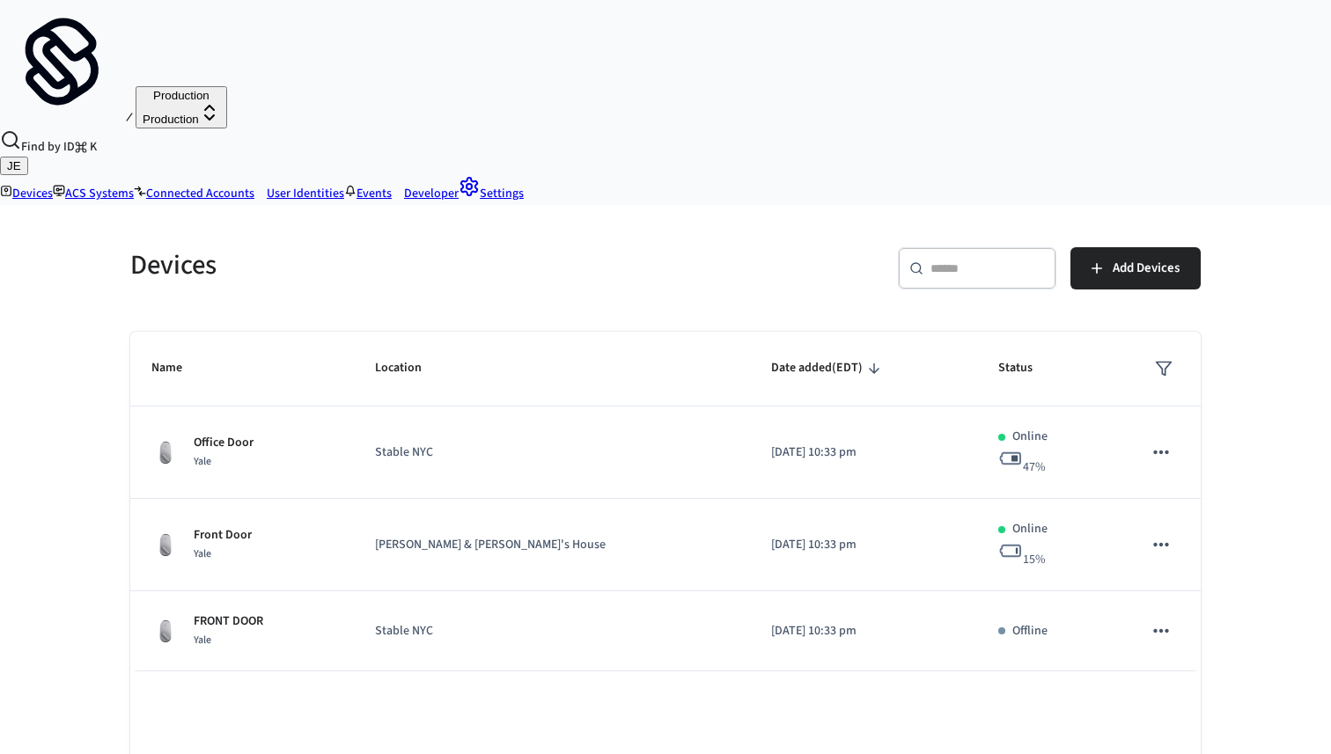
click at [1155, 629] on icon "sticky table" at bounding box center [1160, 631] width 15 height 4
click at [1278, 454] on div at bounding box center [665, 377] width 1331 height 754
click at [879, 407] on td "2025/08/13 at 10:33 pm" at bounding box center [863, 453] width 227 height 92
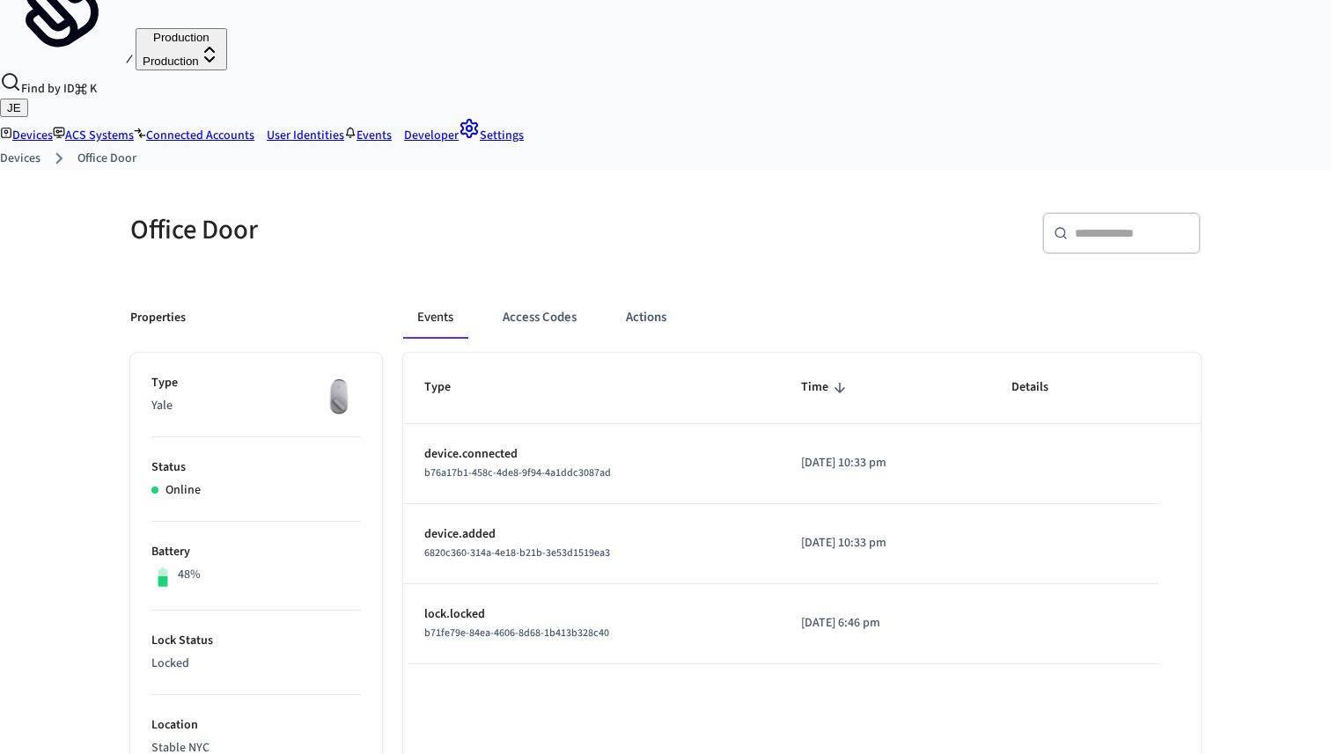
scroll to position [47, 0]
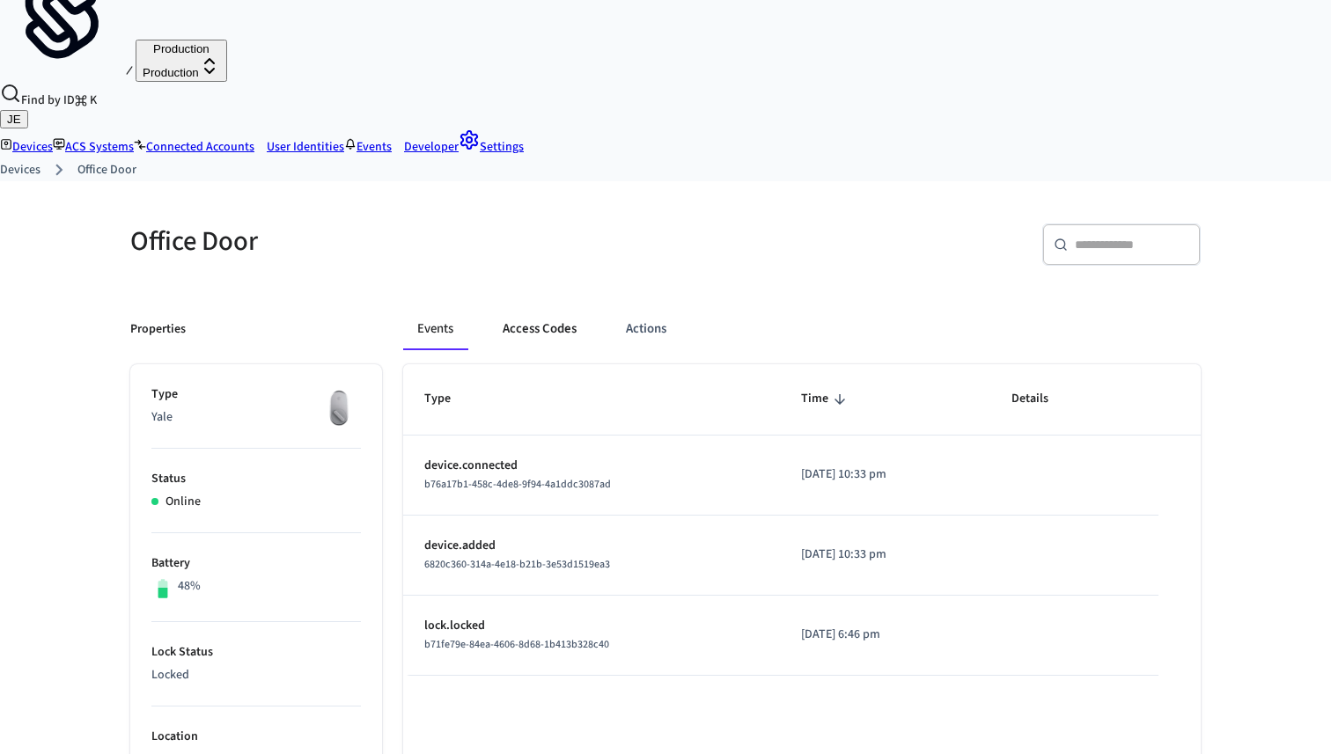
click at [546, 308] on button "Access Codes" at bounding box center [540, 329] width 102 height 42
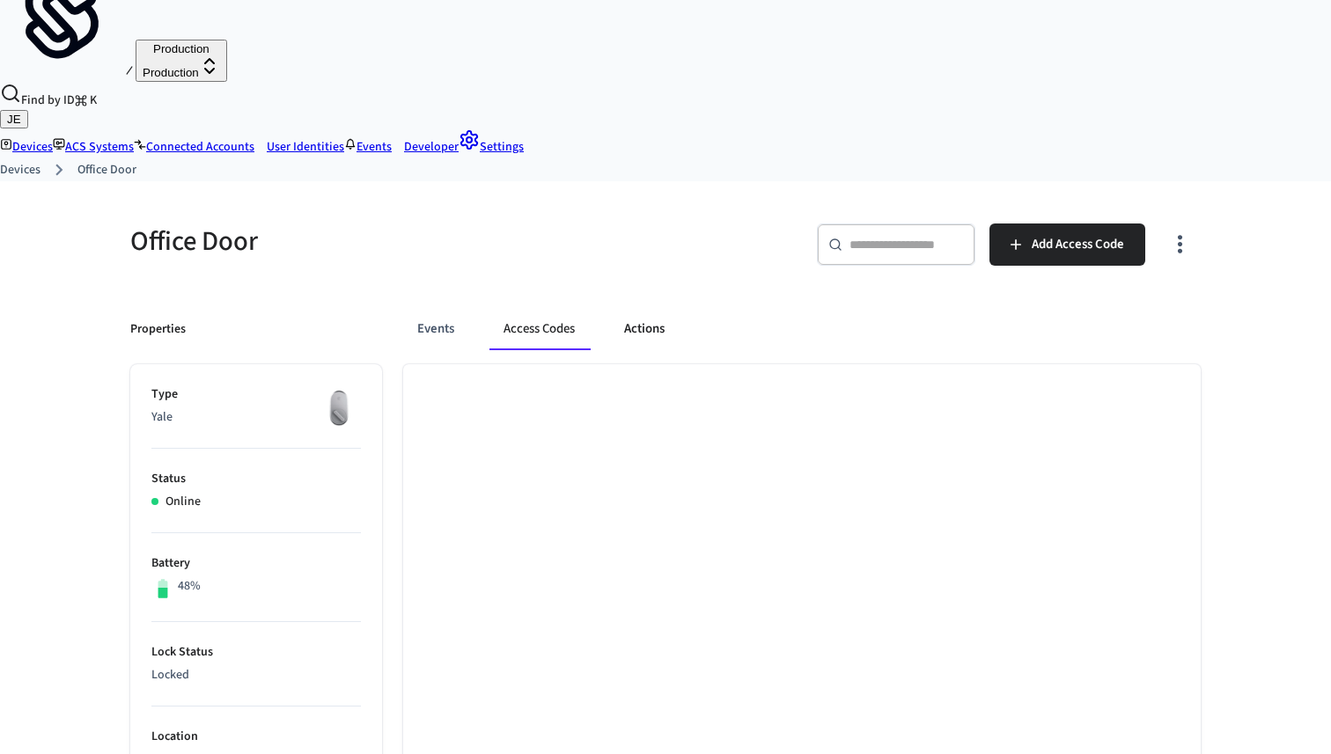
click at [658, 308] on button "Actions" at bounding box center [644, 329] width 69 height 42
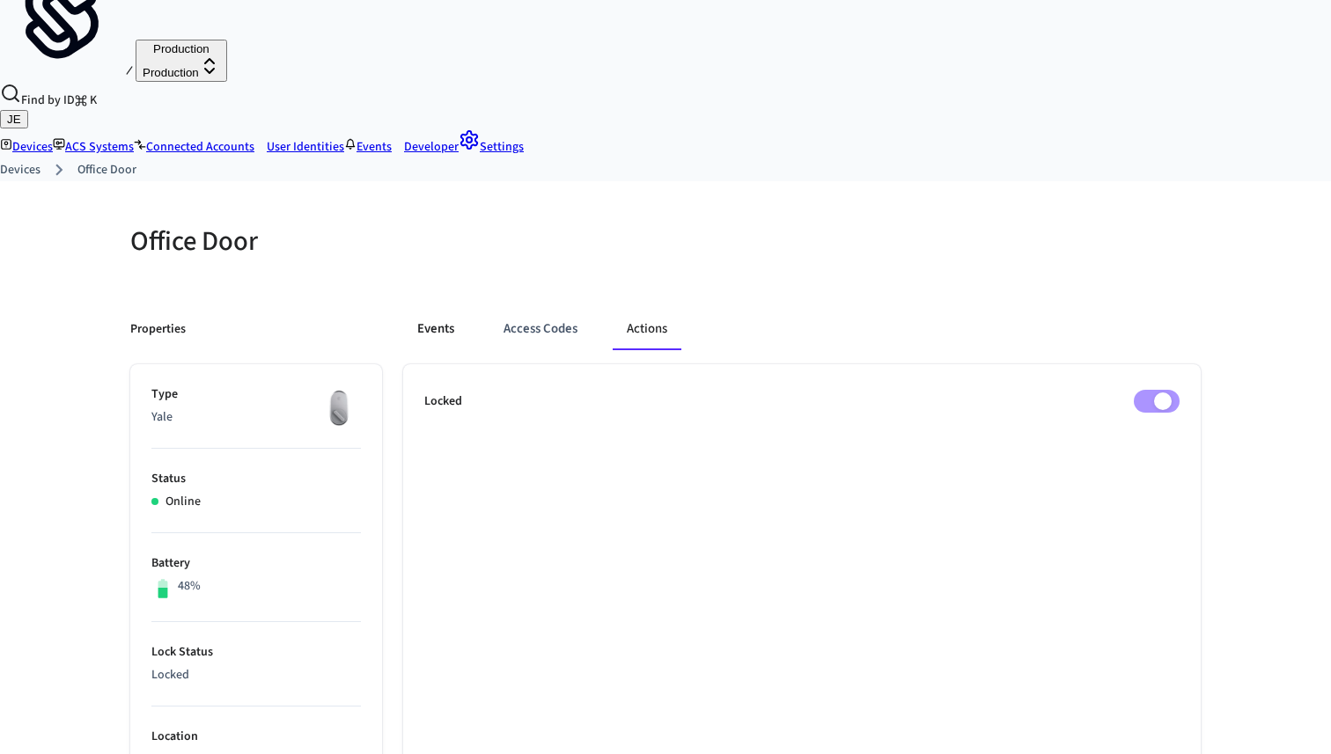
click at [447, 308] on button "Events" at bounding box center [435, 329] width 65 height 42
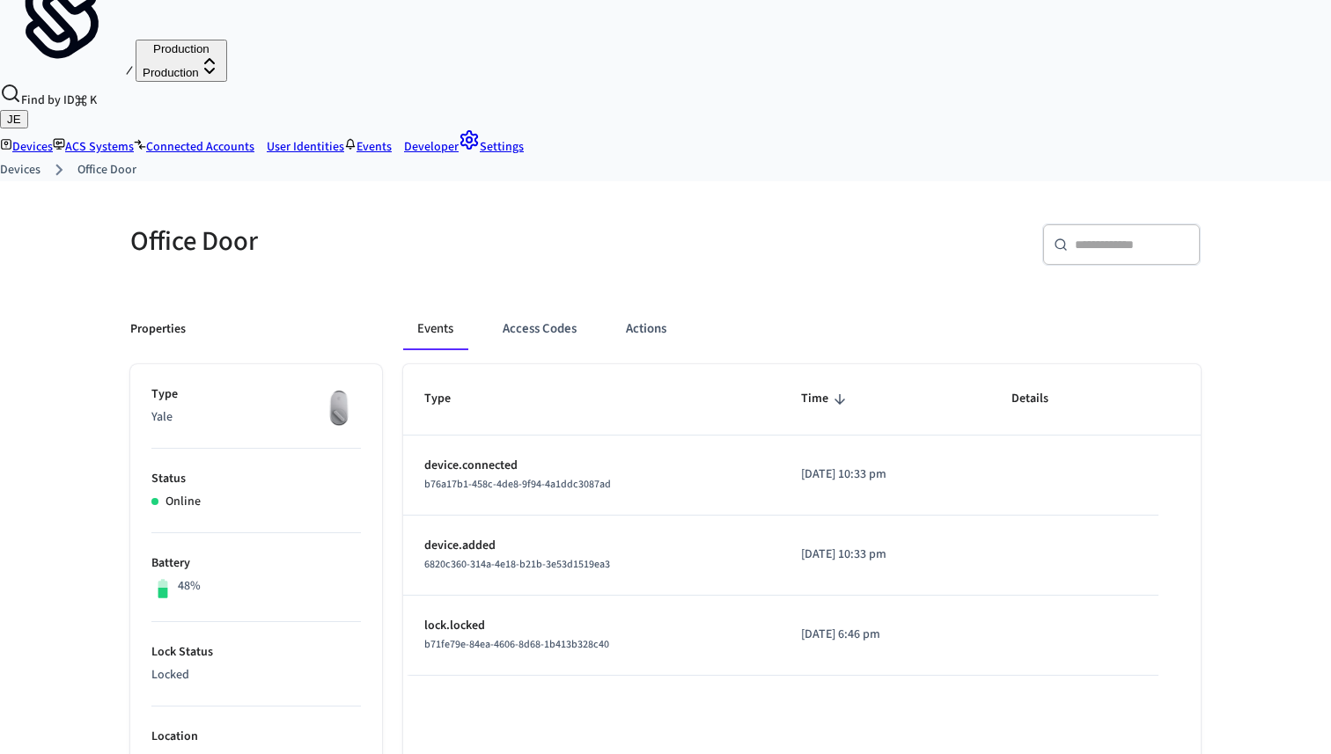
click at [40, 161] on link "Devices" at bounding box center [20, 170] width 40 height 18
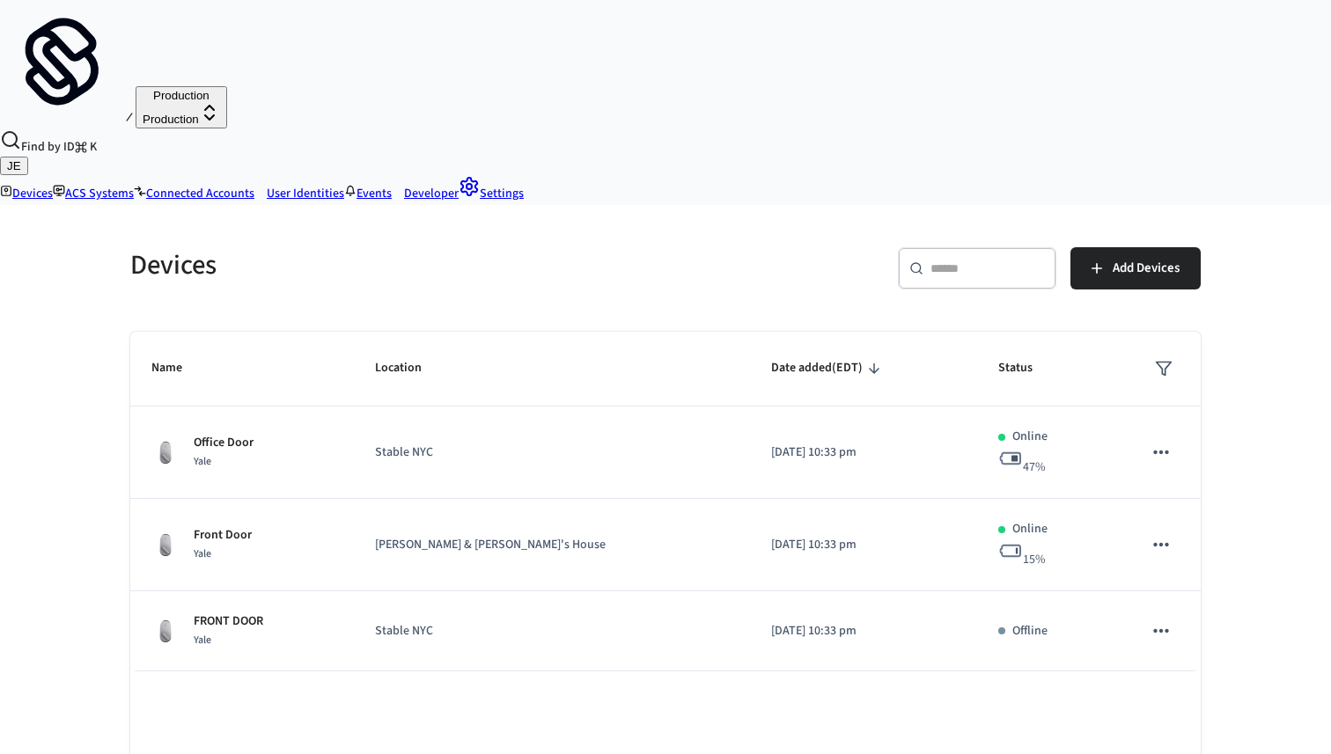
click at [509, 536] on p "[PERSON_NAME] & [PERSON_NAME]'s House" at bounding box center [552, 545] width 354 height 18
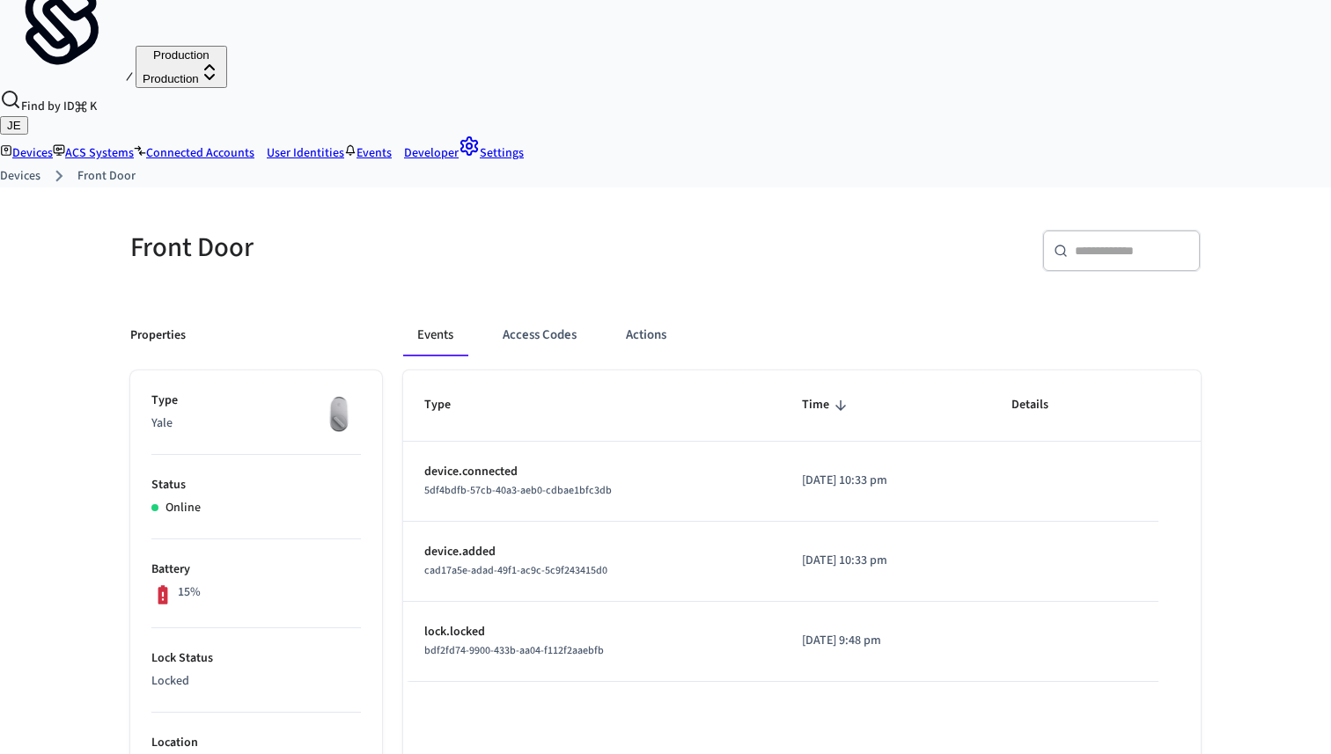
scroll to position [47, 0]
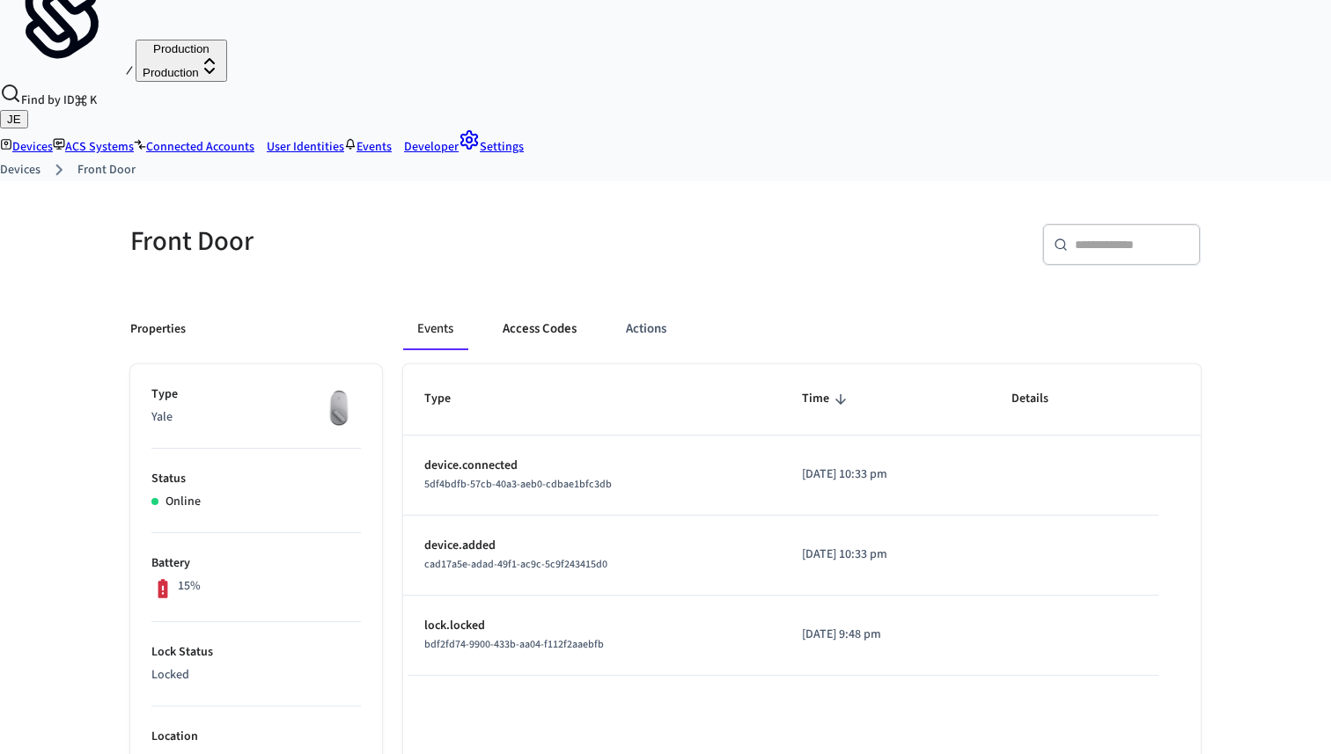
click at [548, 308] on button "Access Codes" at bounding box center [540, 329] width 102 height 42
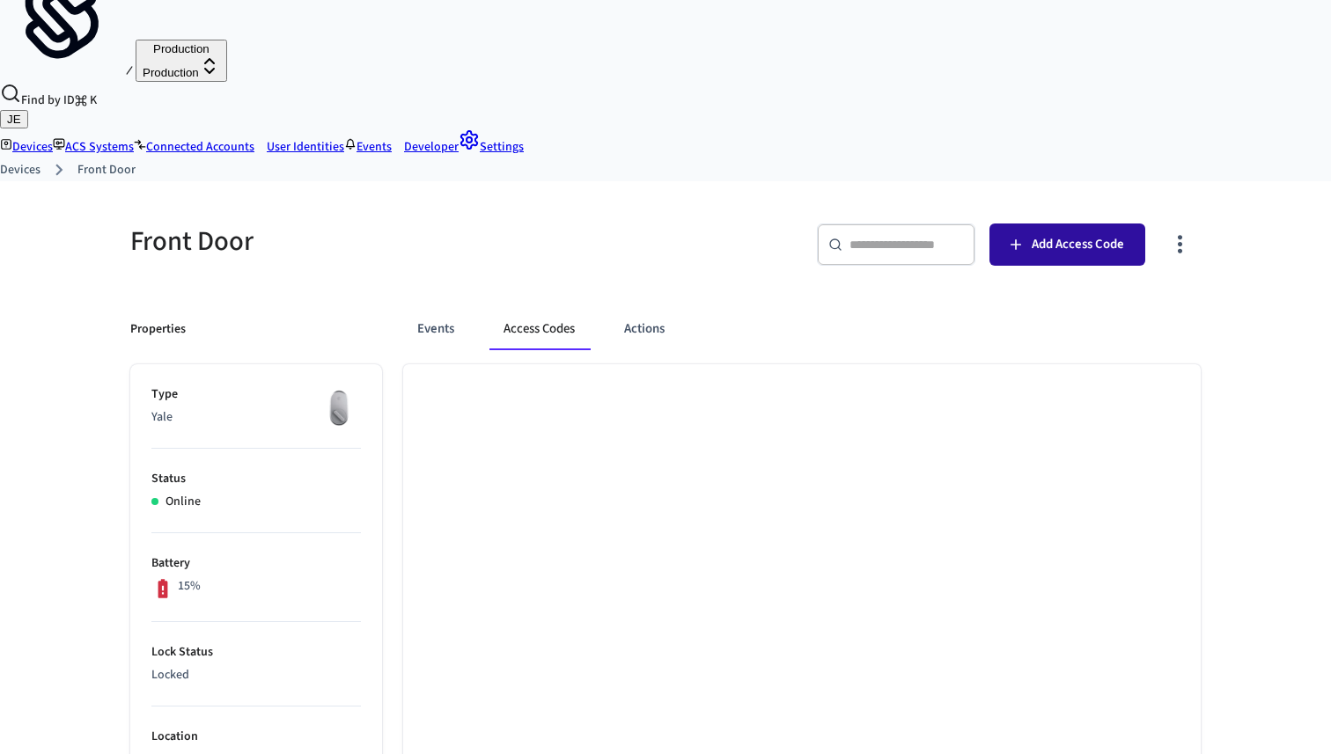
click at [1085, 233] on span "Add Access Code" at bounding box center [1078, 244] width 92 height 23
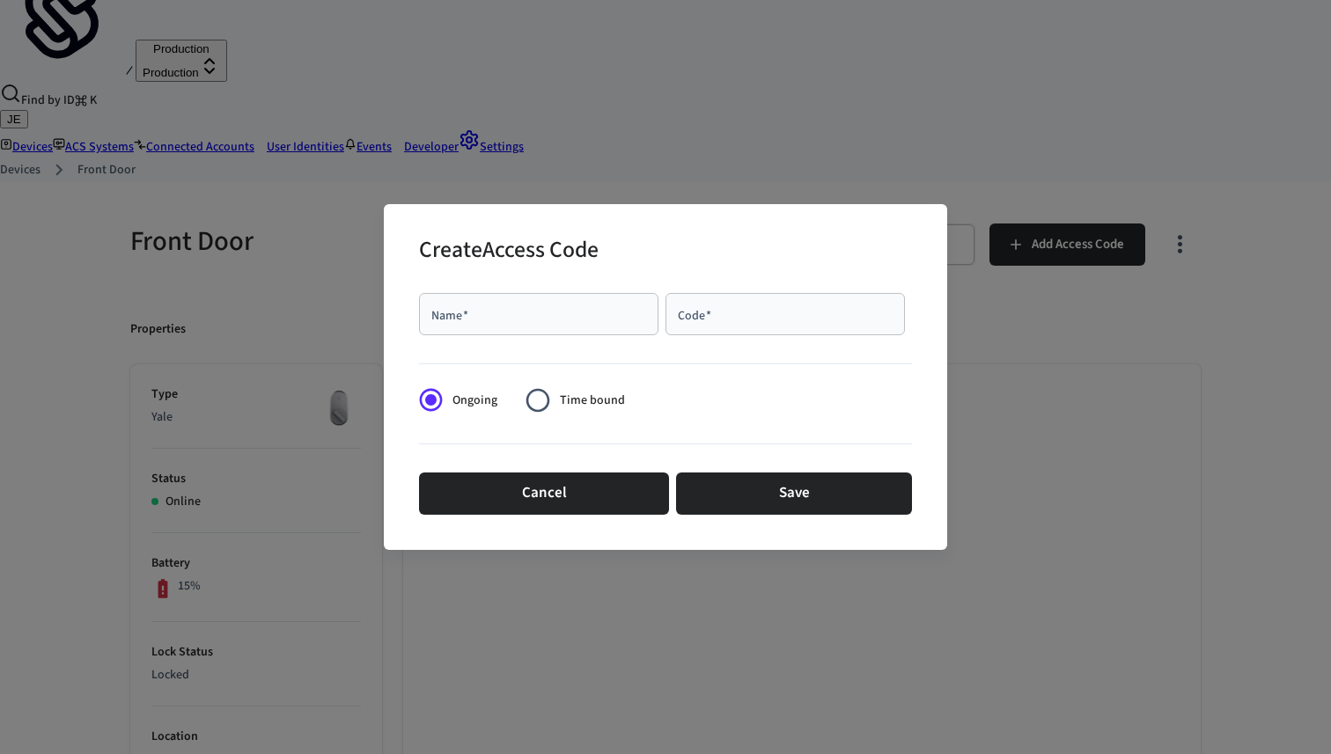
click at [559, 383] on label "Time bound" at bounding box center [570, 400] width 108 height 43
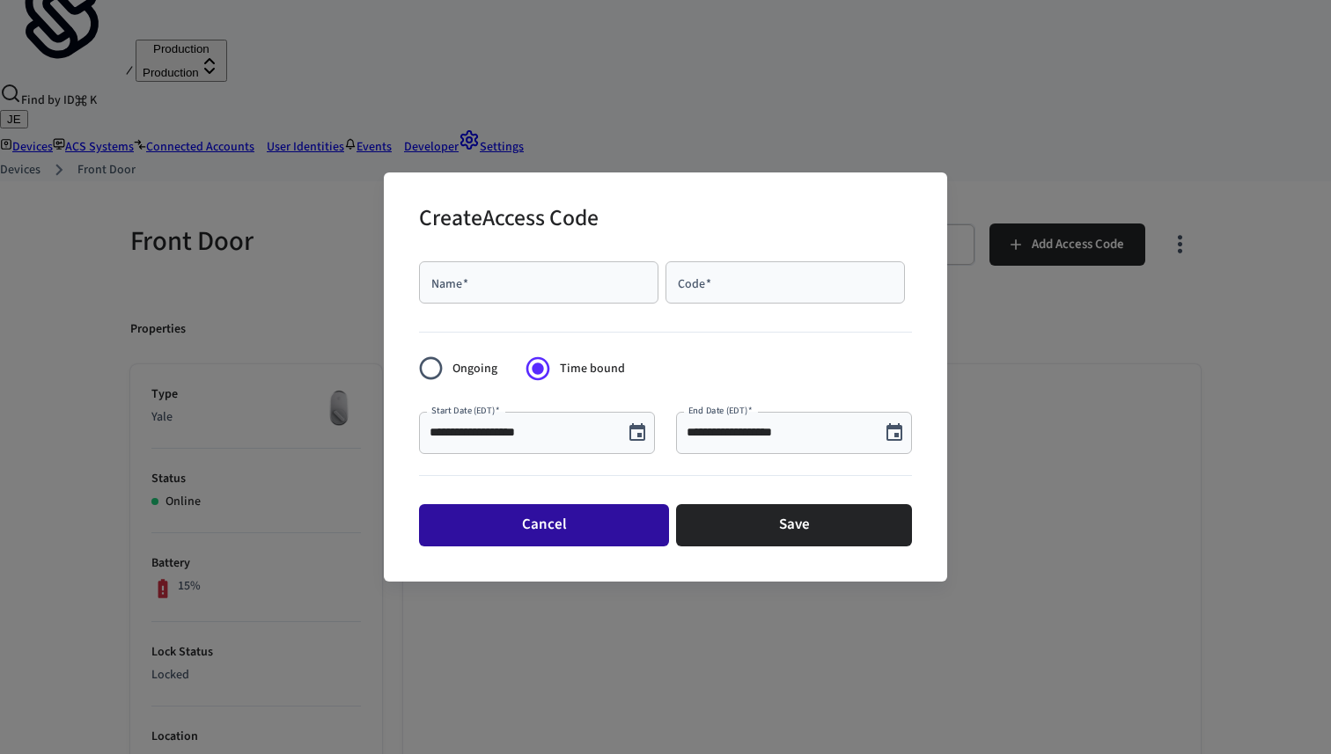
click at [600, 521] on button "Cancel" at bounding box center [544, 525] width 250 height 42
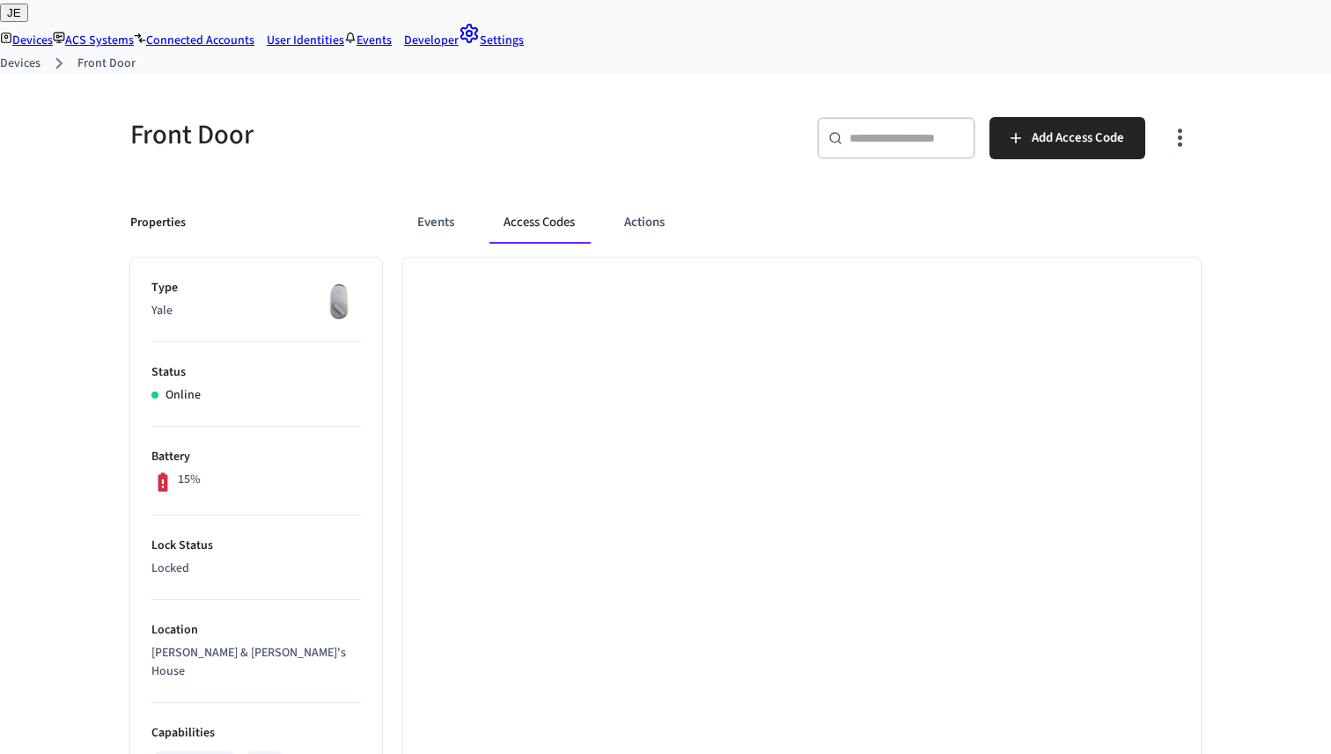
scroll to position [0, 0]
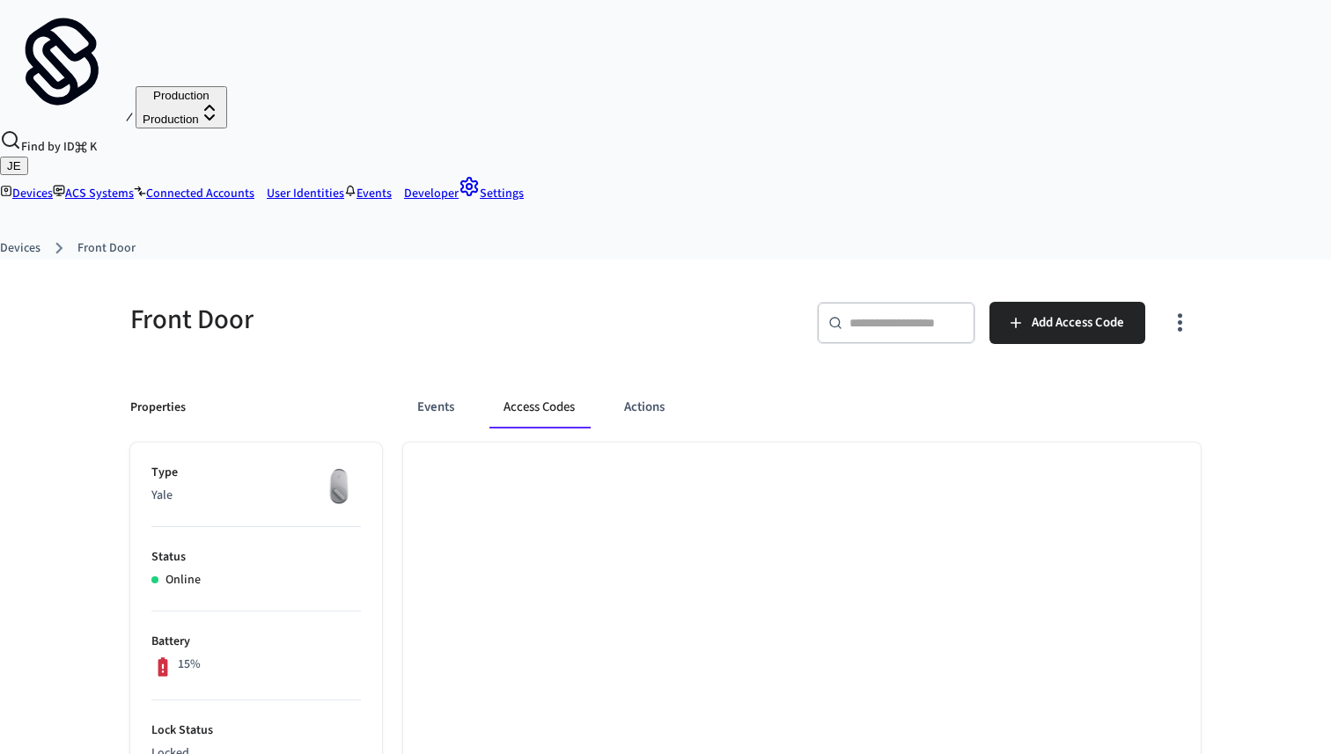
click at [53, 185] on link "Devices" at bounding box center [26, 194] width 53 height 18
